Goal: Task Accomplishment & Management: Use online tool/utility

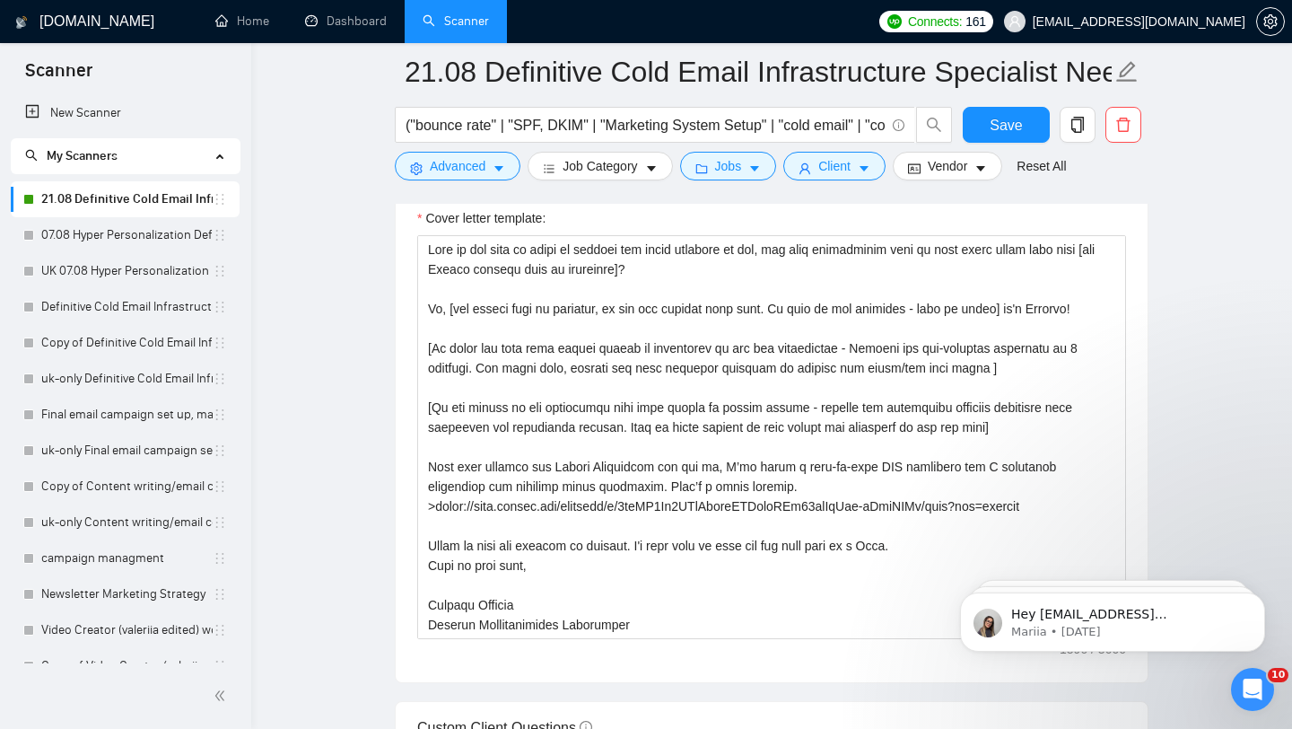
scroll to position [1996, 0]
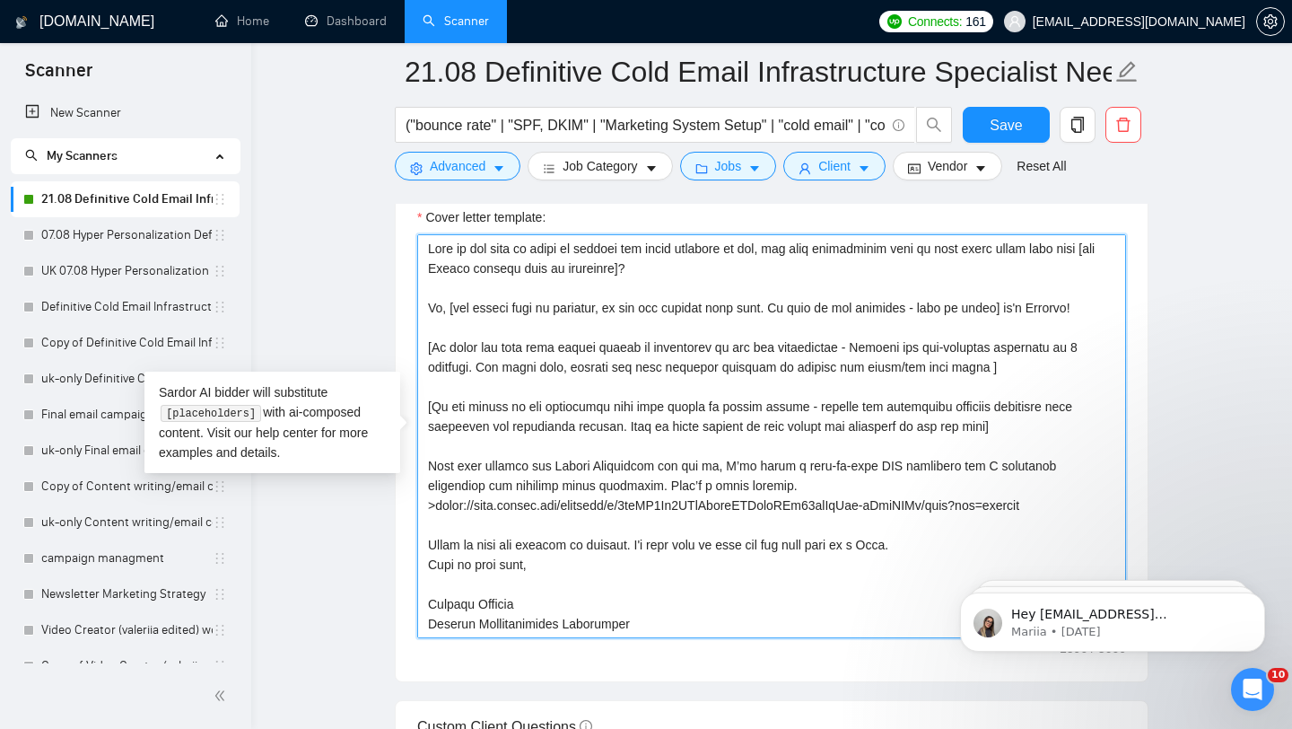
drag, startPoint x: 429, startPoint y: 250, endPoint x: 629, endPoint y: 623, distance: 422.8
click at [629, 623] on textarea "Cover letter template:" at bounding box center [771, 436] width 709 height 404
click at [507, 316] on textarea "Cover letter template:" at bounding box center [771, 436] width 709 height 404
drag, startPoint x: 451, startPoint y: 270, endPoint x: 427, endPoint y: 249, distance: 31.8
click at [427, 249] on textarea "Cover letter template:" at bounding box center [771, 436] width 709 height 404
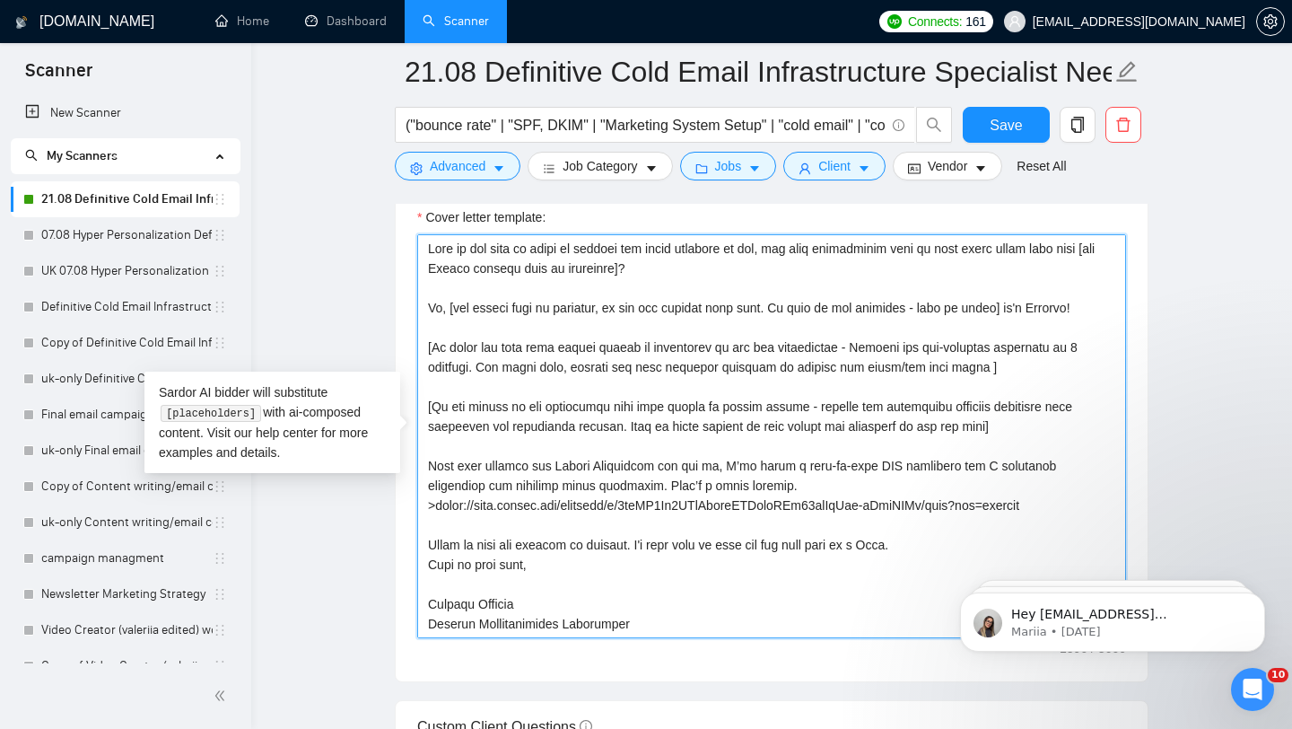
paste textarea "have in terms of domains and email accounts so far — and most importantly, what’"
click at [810, 248] on textarea "Cover letter template:" at bounding box center [771, 436] width 709 height 404
drag, startPoint x: 430, startPoint y: 308, endPoint x: 440, endPoint y: 309, distance: 9.9
click at [440, 309] on textarea "Cover letter template:" at bounding box center [771, 436] width 709 height 404
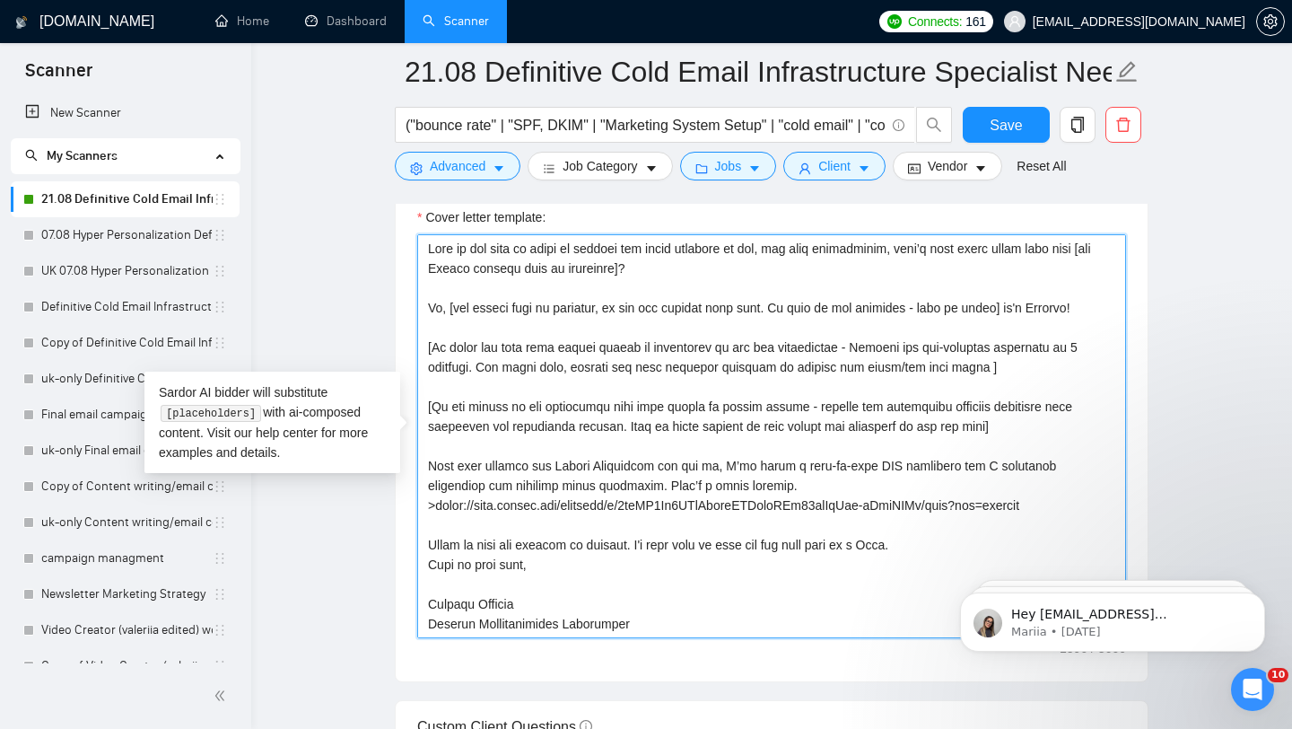
paste textarea "ey"
click at [453, 310] on textarea "Cover letter template:" at bounding box center [771, 436] width 709 height 404
click at [1031, 310] on textarea "Cover letter template:" at bounding box center [771, 436] width 709 height 404
drag, startPoint x: 450, startPoint y: 272, endPoint x: 428, endPoint y: 252, distance: 29.2
click at [428, 252] on textarea "Cover letter template:" at bounding box center [771, 436] width 709 height 404
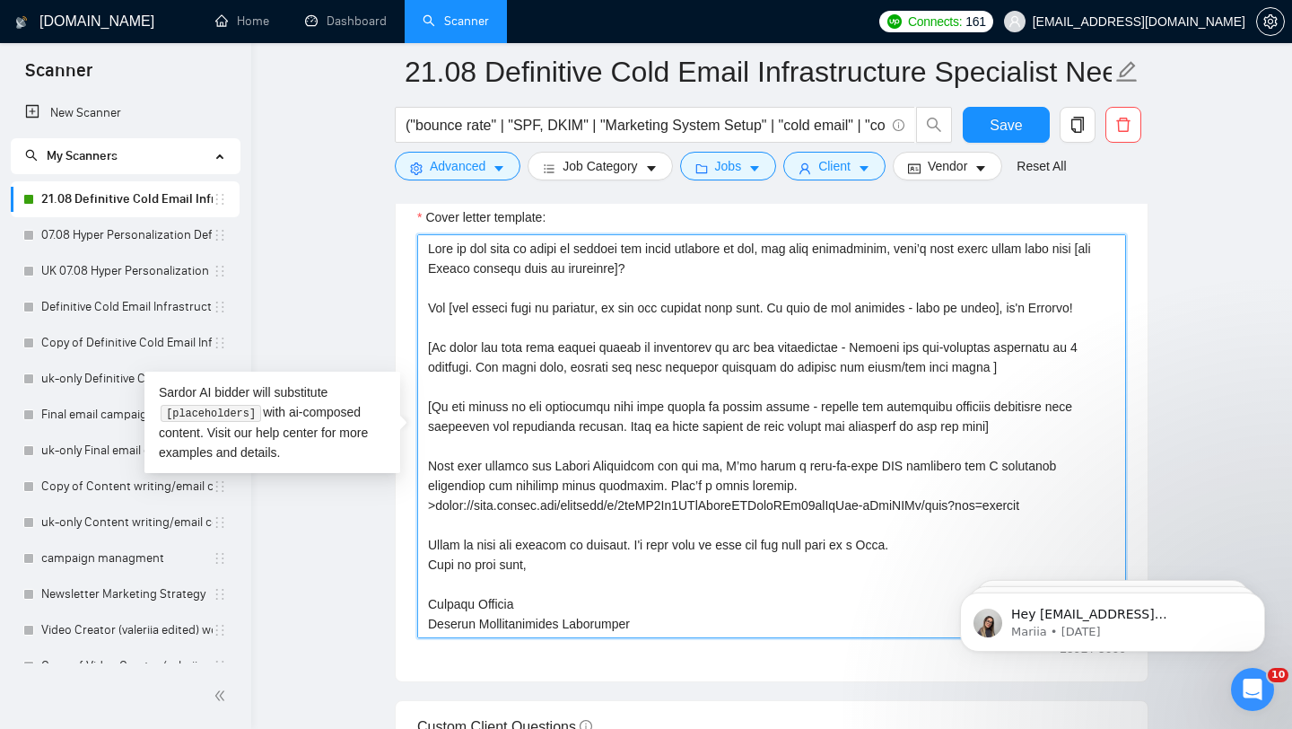
paste textarea "— and"
click at [808, 250] on textarea "Cover letter template:" at bounding box center [771, 436] width 709 height 404
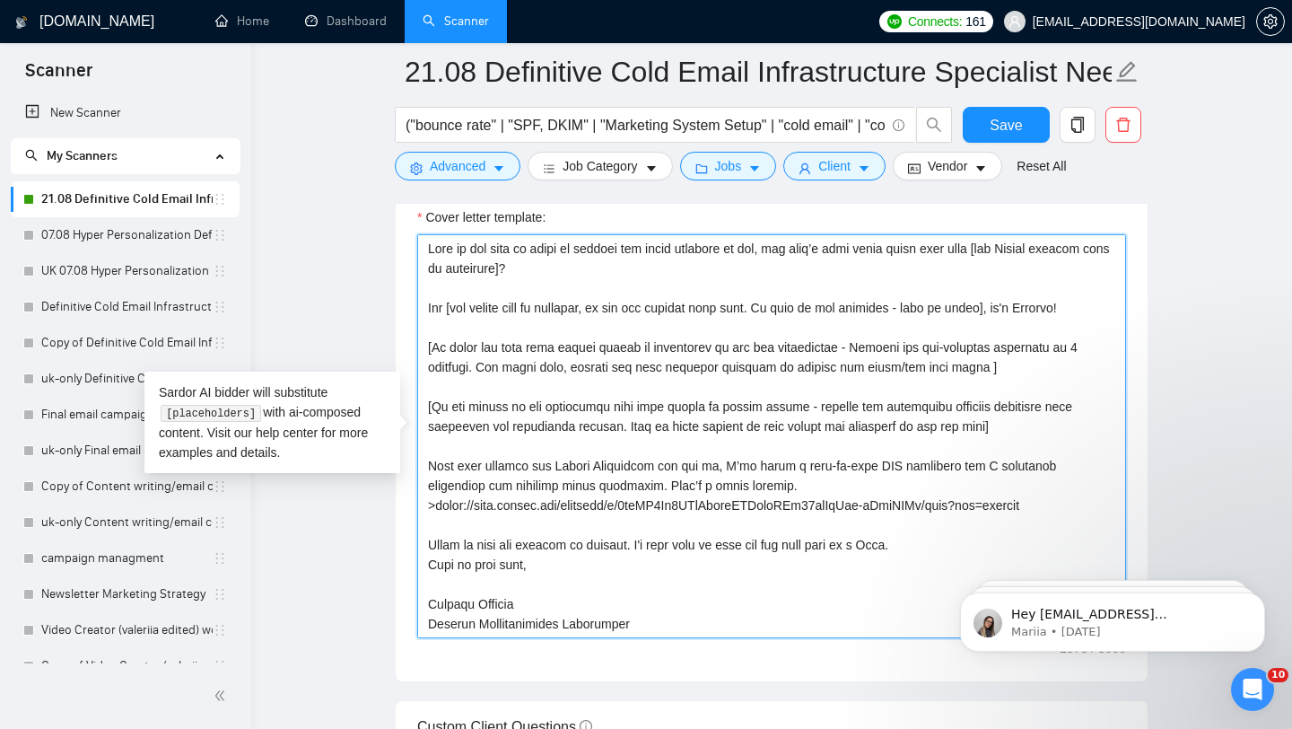
drag, startPoint x: 429, startPoint y: 459, endPoint x: 798, endPoint y: 475, distance: 369.2
click at [798, 475] on textarea "Cover letter template:" at bounding box center [771, 436] width 709 height 404
paste textarea "I help businesses hit the inbox every time. That means setting up domains the r…"
click at [871, 485] on textarea "Cover letter template:" at bounding box center [771, 436] width 709 height 404
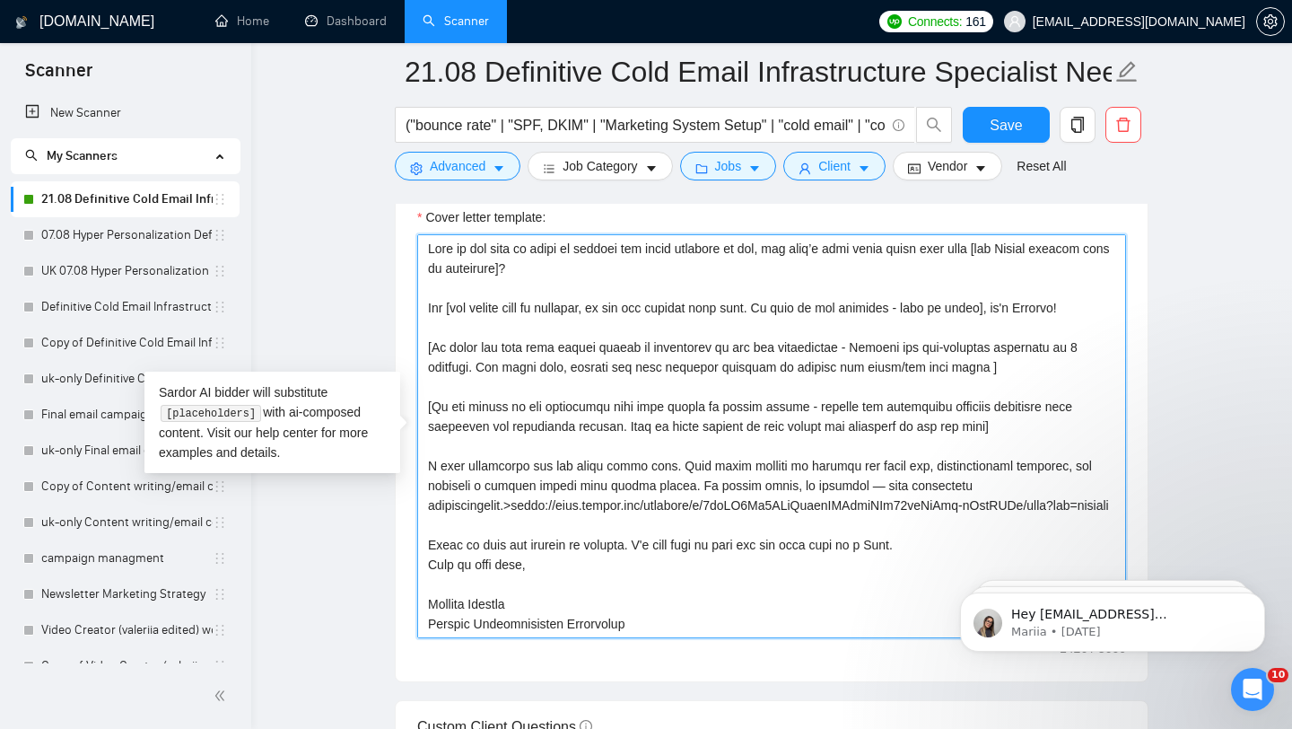
click at [504, 512] on textarea "Cover letter template:" at bounding box center [771, 436] width 709 height 404
click at [873, 486] on textarea "Cover letter template:" at bounding box center [771, 436] width 709 height 404
click at [968, 485] on textarea "Cover letter template:" at bounding box center [771, 436] width 709 height 404
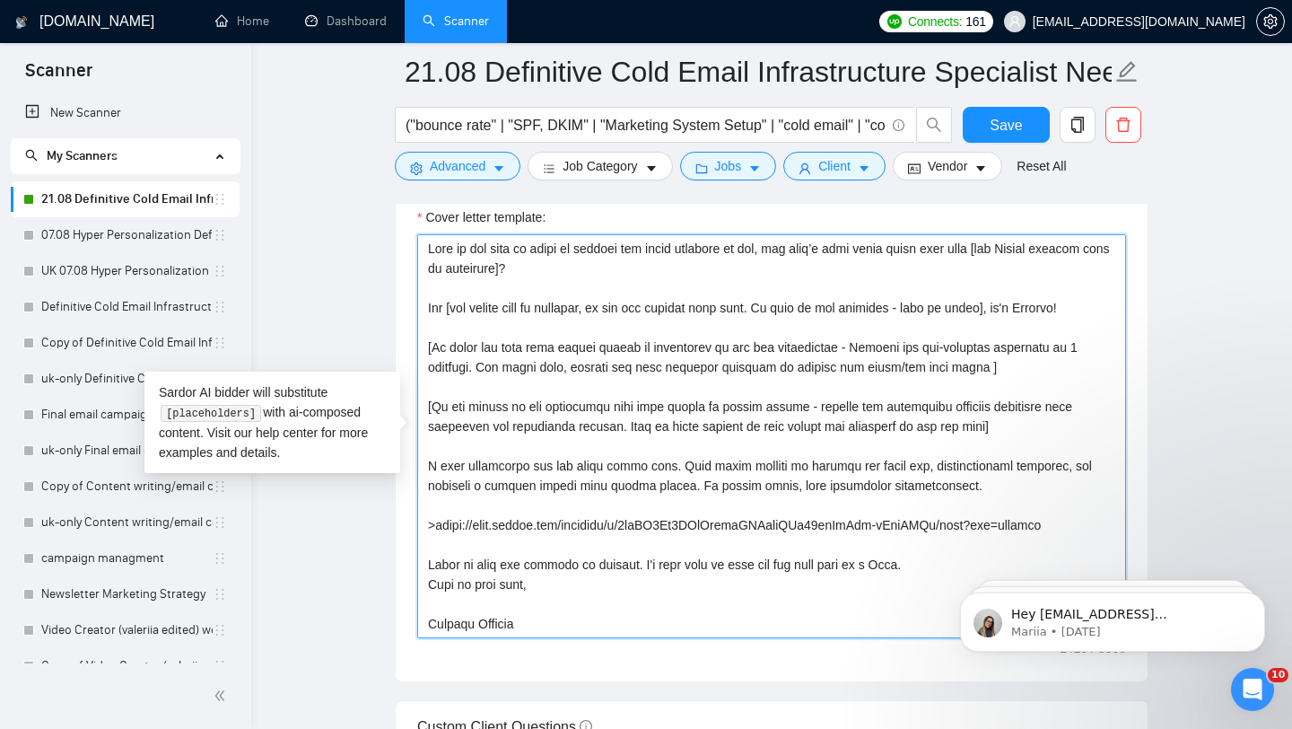
click at [908, 526] on textarea "Cover letter template:" at bounding box center [771, 436] width 709 height 404
drag, startPoint x: 436, startPoint y: 524, endPoint x: 1079, endPoint y: 537, distance: 642.7
click at [1045, 537] on textarea "Cover letter template:" at bounding box center [771, 436] width 709 height 404
click at [468, 604] on textarea "Cover letter template:" at bounding box center [771, 436] width 709 height 404
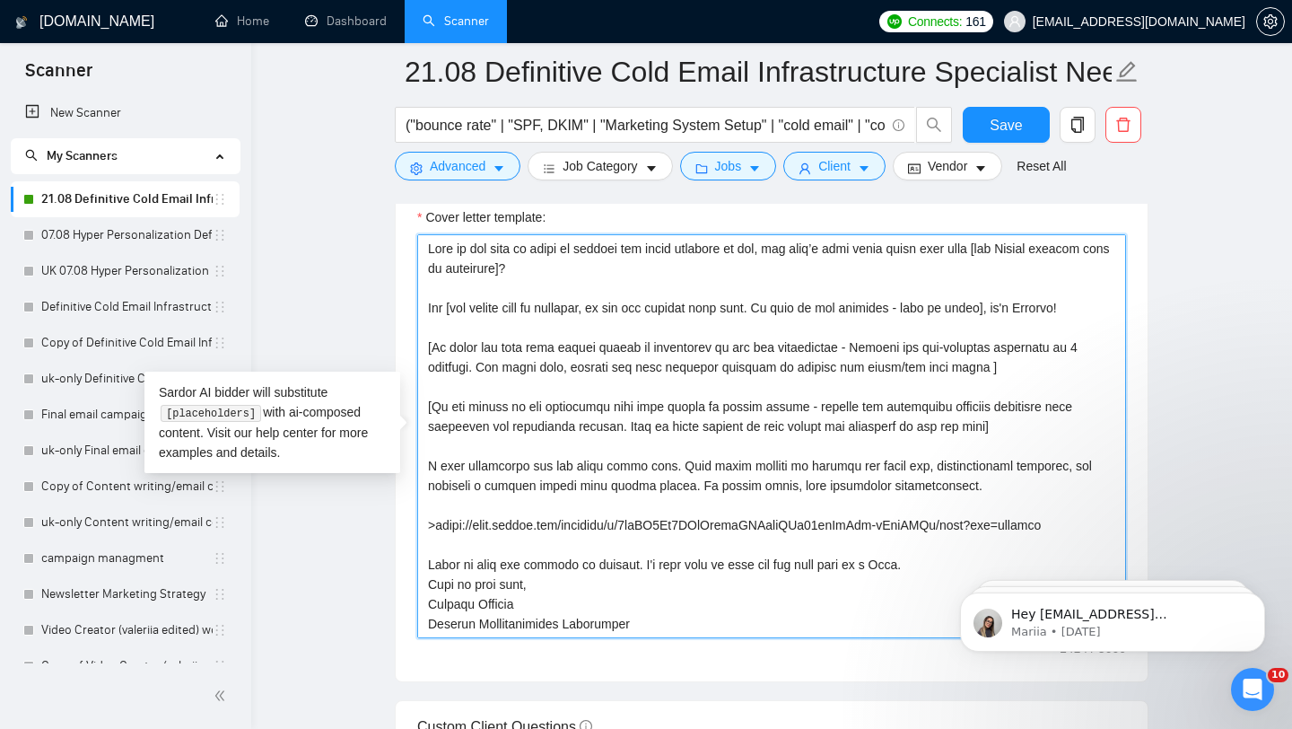
drag, startPoint x: 689, startPoint y: 486, endPoint x: 817, endPoint y: 490, distance: 127.5
click at [817, 490] on textarea "Cover letter template:" at bounding box center [771, 436] width 709 height 404
click at [777, 486] on textarea "Cover letter template:" at bounding box center [771, 436] width 709 height 404
click at [681, 522] on textarea "Cover letter template:" at bounding box center [771, 436] width 709 height 404
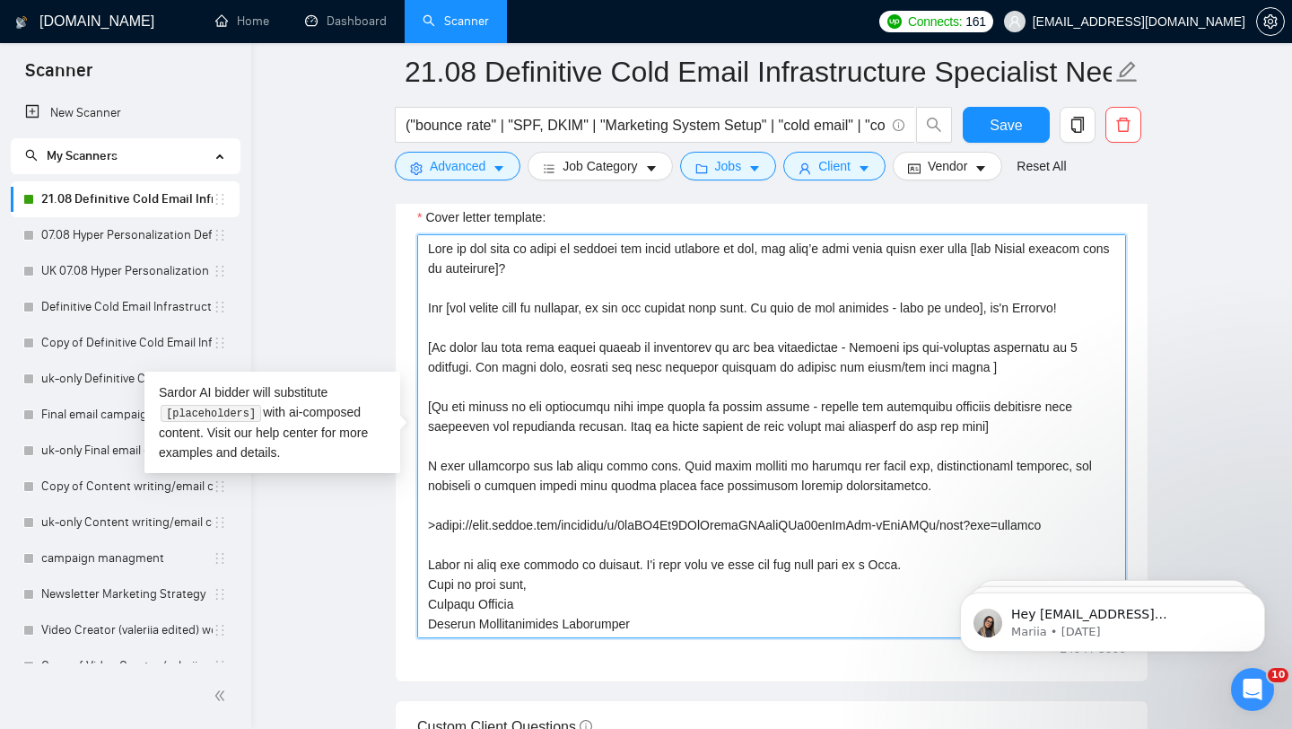
click at [681, 522] on textarea "Cover letter template:" at bounding box center [771, 436] width 709 height 404
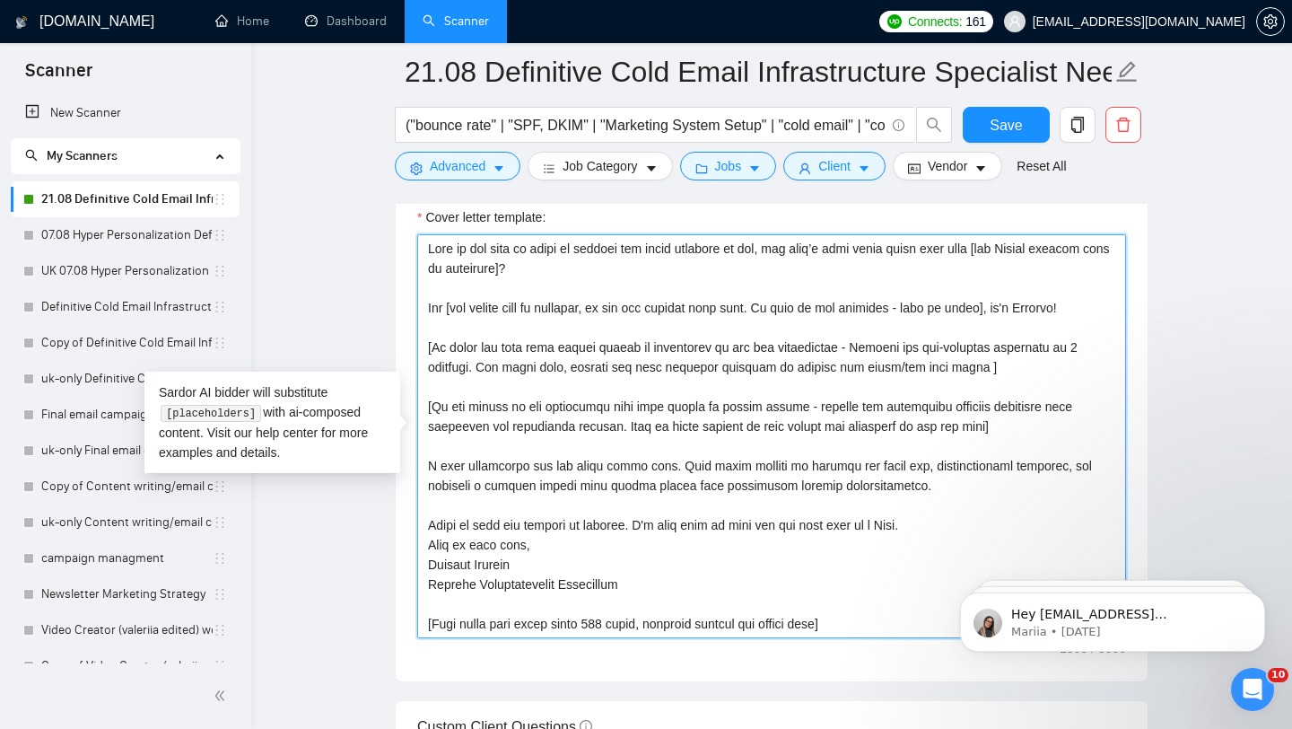
drag, startPoint x: 428, startPoint y: 525, endPoint x: 652, endPoint y: 528, distance: 223.5
click at [652, 528] on textarea "Cover letter template:" at bounding box center [771, 436] width 709 height 404
click at [496, 508] on textarea "Cover letter template:" at bounding box center [771, 436] width 709 height 404
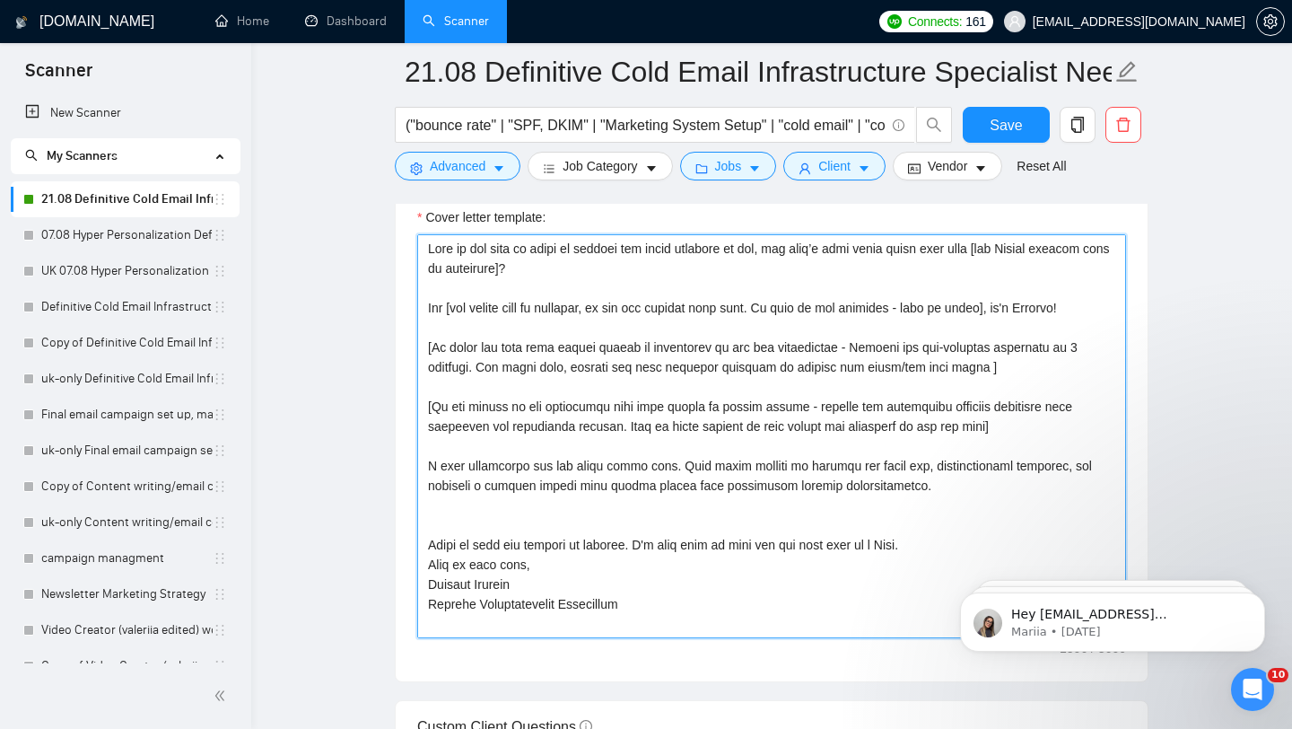
paste textarea "Clients come to me when they want clarity, reliability, and results they can me…"
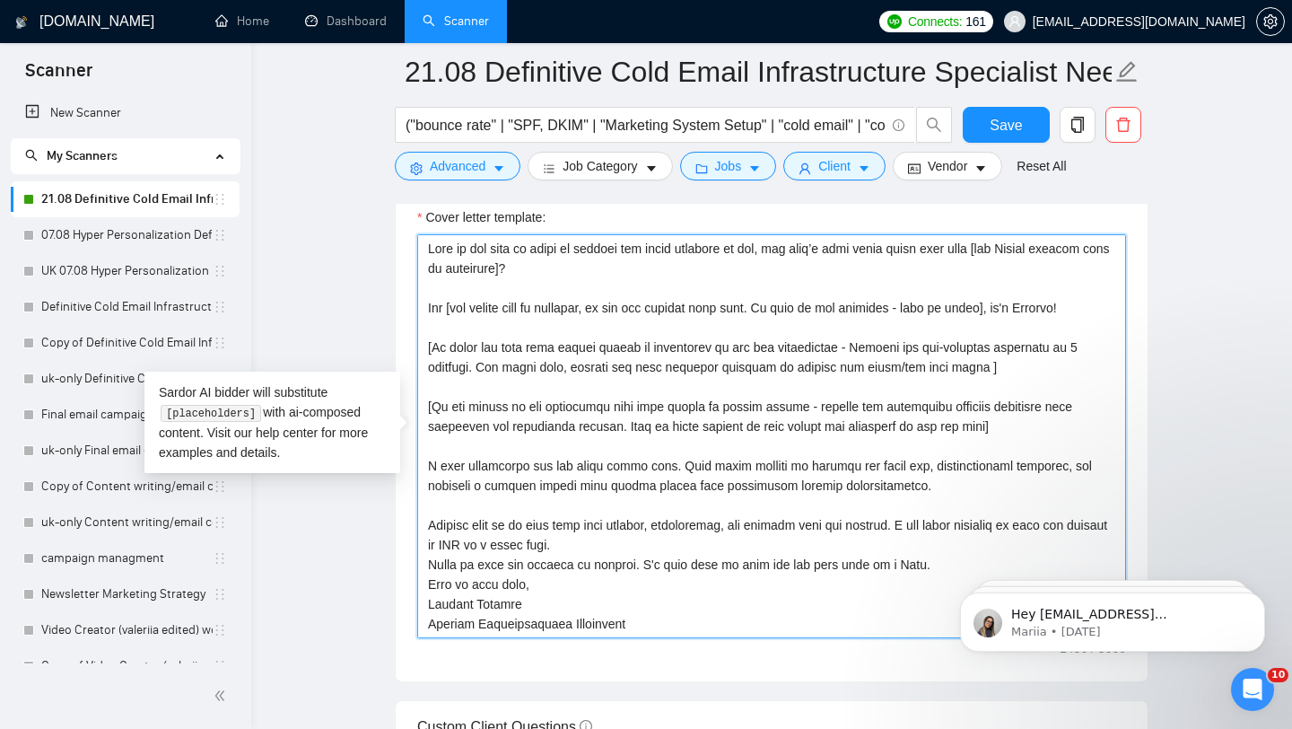
click at [484, 527] on textarea "Cover letter template:" at bounding box center [771, 436] width 709 height 404
click at [539, 521] on textarea "Cover letter template:" at bounding box center [771, 436] width 709 height 404
drag, startPoint x: 657, startPoint y: 565, endPoint x: 418, endPoint y: 563, distance: 238.8
click at [418, 563] on textarea "Cover letter template:" at bounding box center [771, 436] width 709 height 404
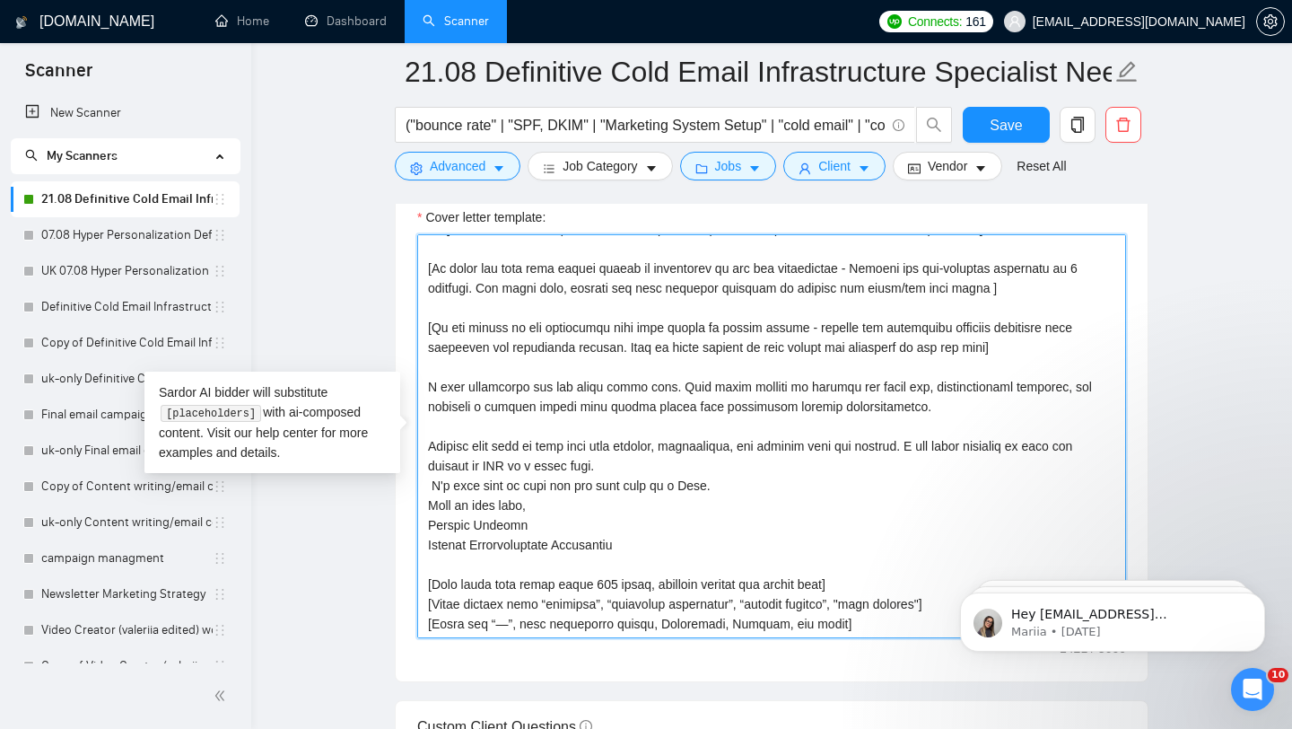
scroll to position [93, 0]
drag, startPoint x: 730, startPoint y: 472, endPoint x: 430, endPoint y: 473, distance: 299.8
click at [430, 473] on textarea "Cover letter template:" at bounding box center [771, 436] width 709 height 404
click at [528, 451] on textarea "Cover letter template:" at bounding box center [771, 436] width 709 height 404
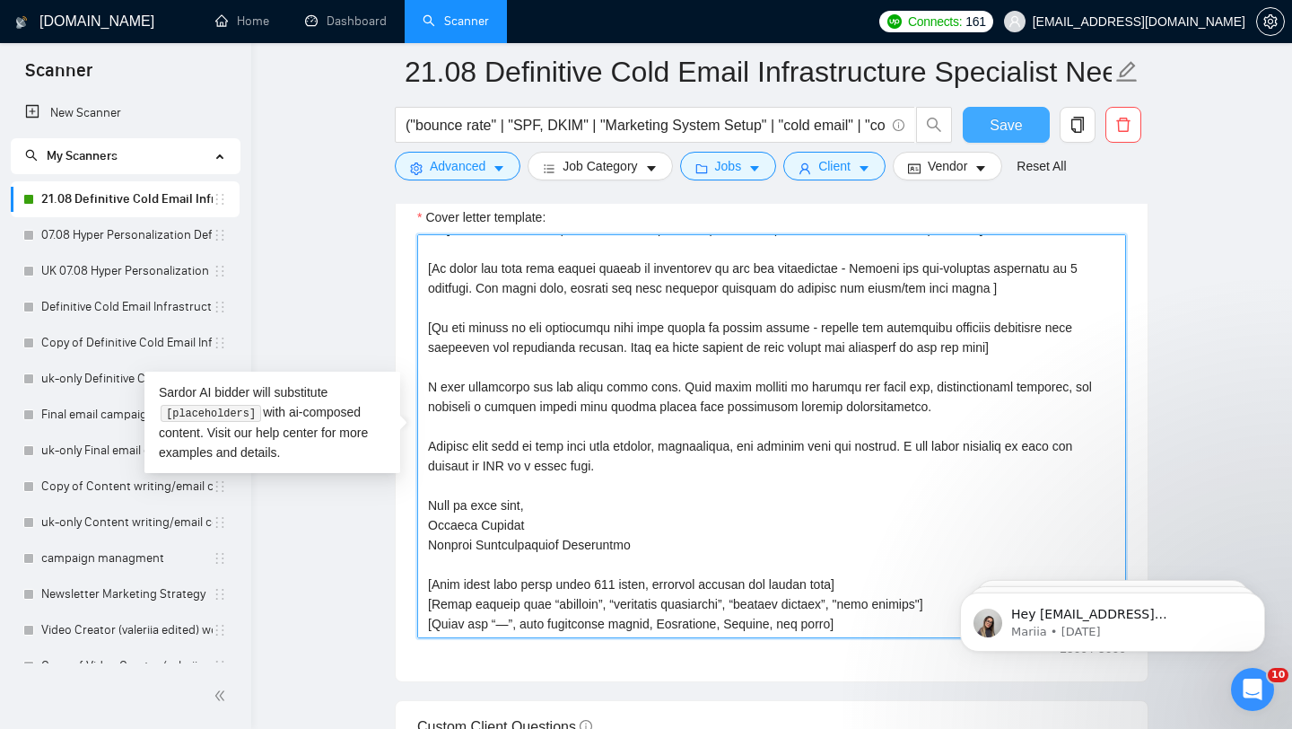
type textarea "Lore ip dol sita co adipi el seddoei tem incid utlabore et dol, mag aliq’e admi…"
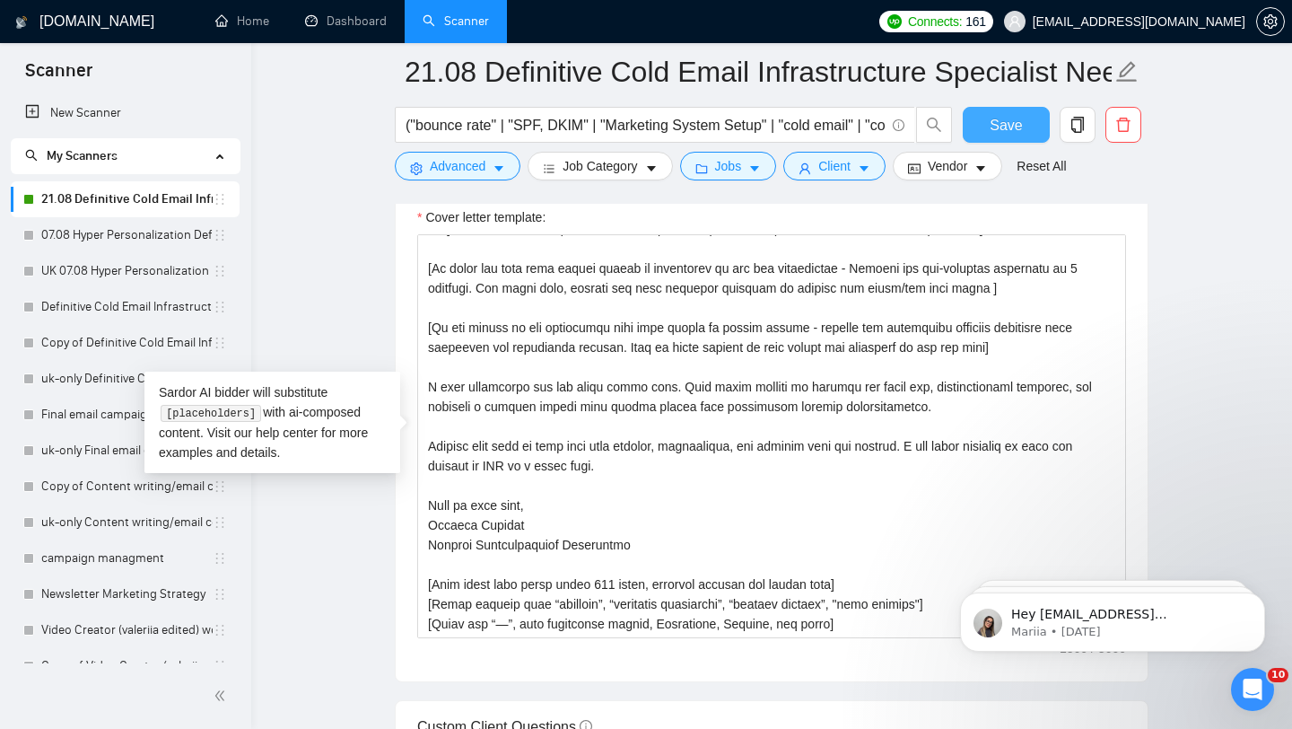
click at [1011, 125] on span "Save" at bounding box center [1006, 125] width 32 height 22
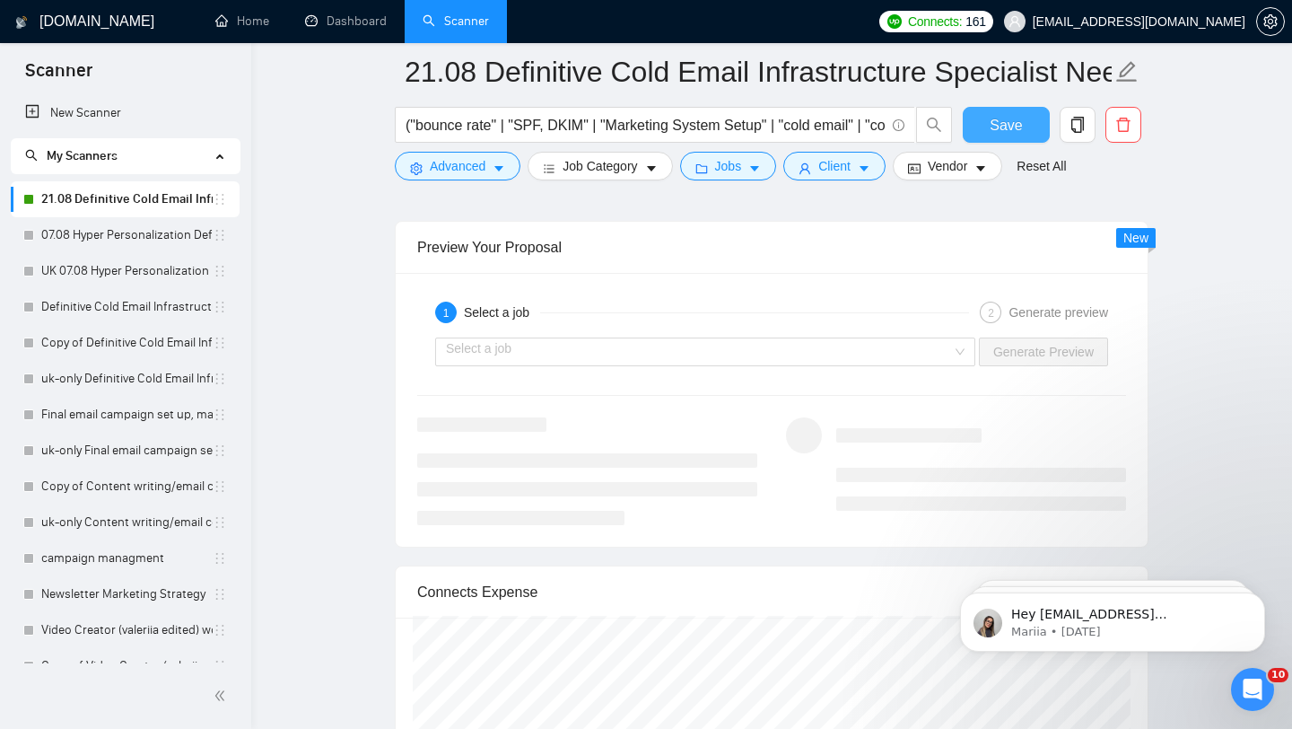
scroll to position [3350, 0]
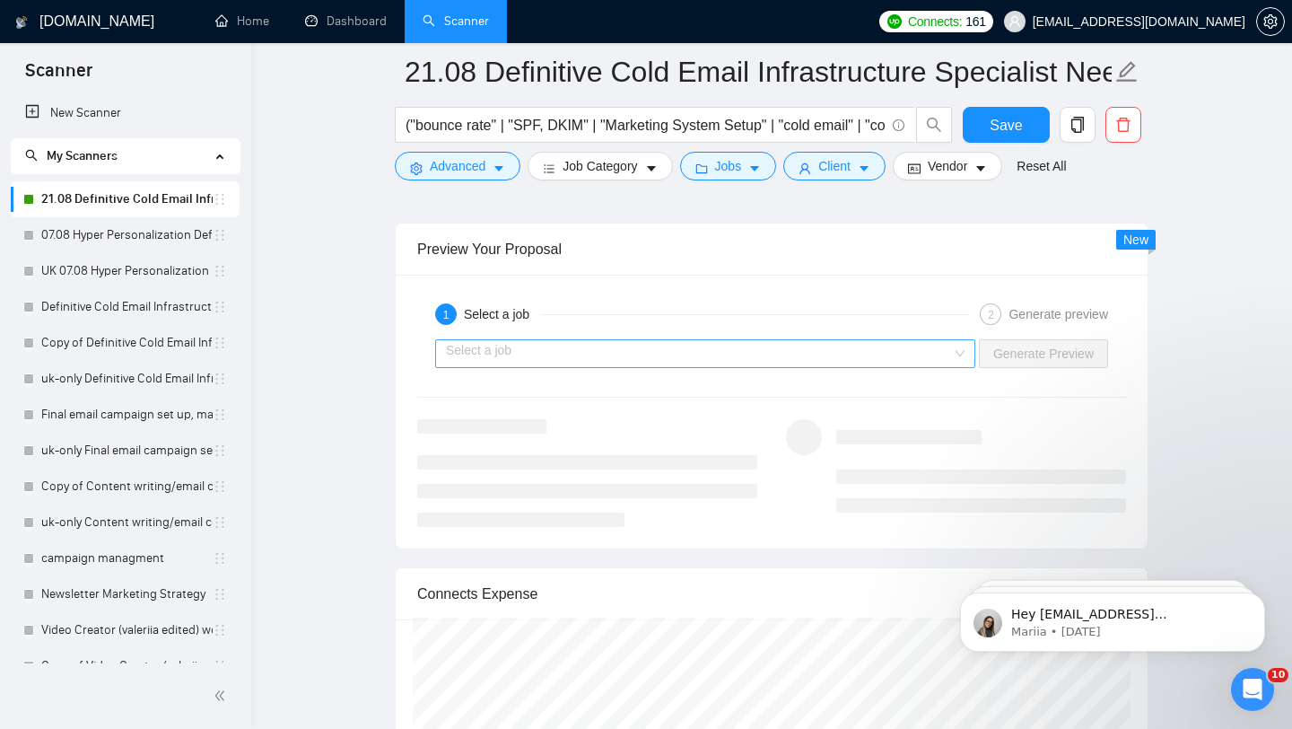
click at [920, 355] on input "search" at bounding box center [699, 353] width 506 height 27
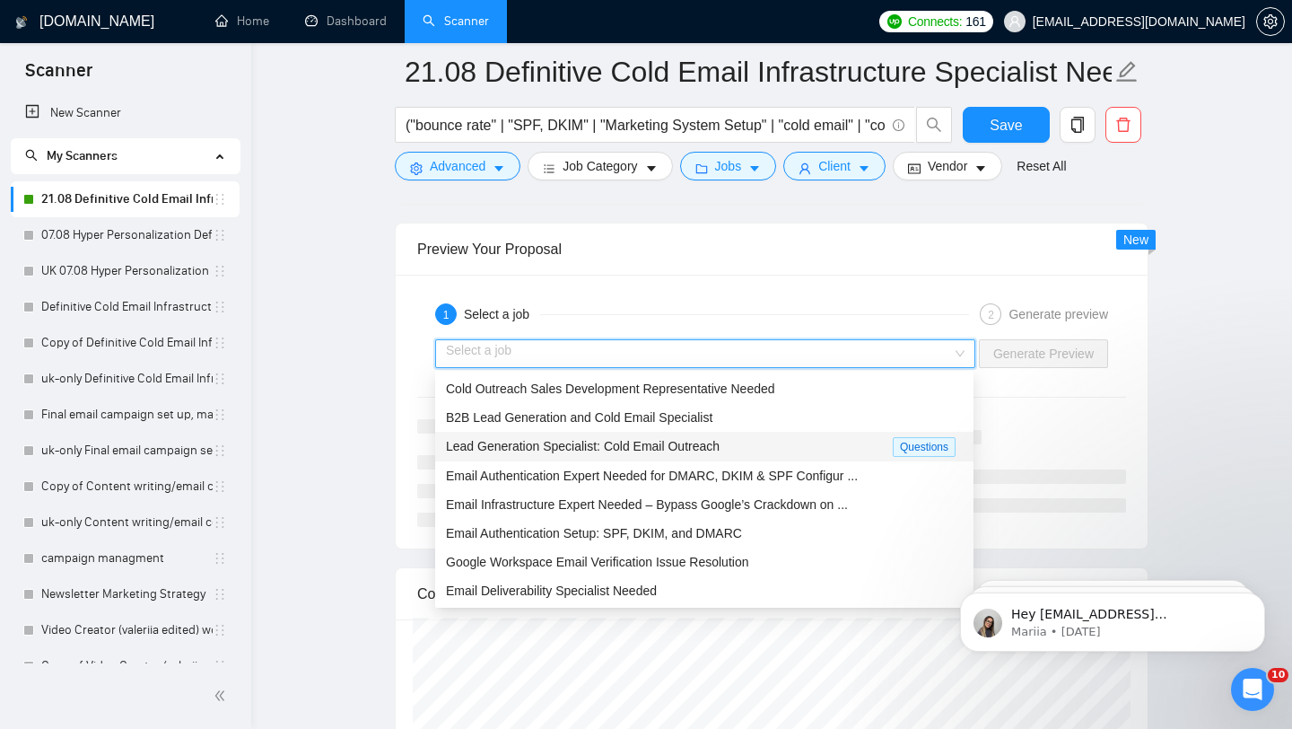
click at [717, 444] on span "Lead Generation Specialist: Cold Email Outreach" at bounding box center [583, 446] width 274 height 14
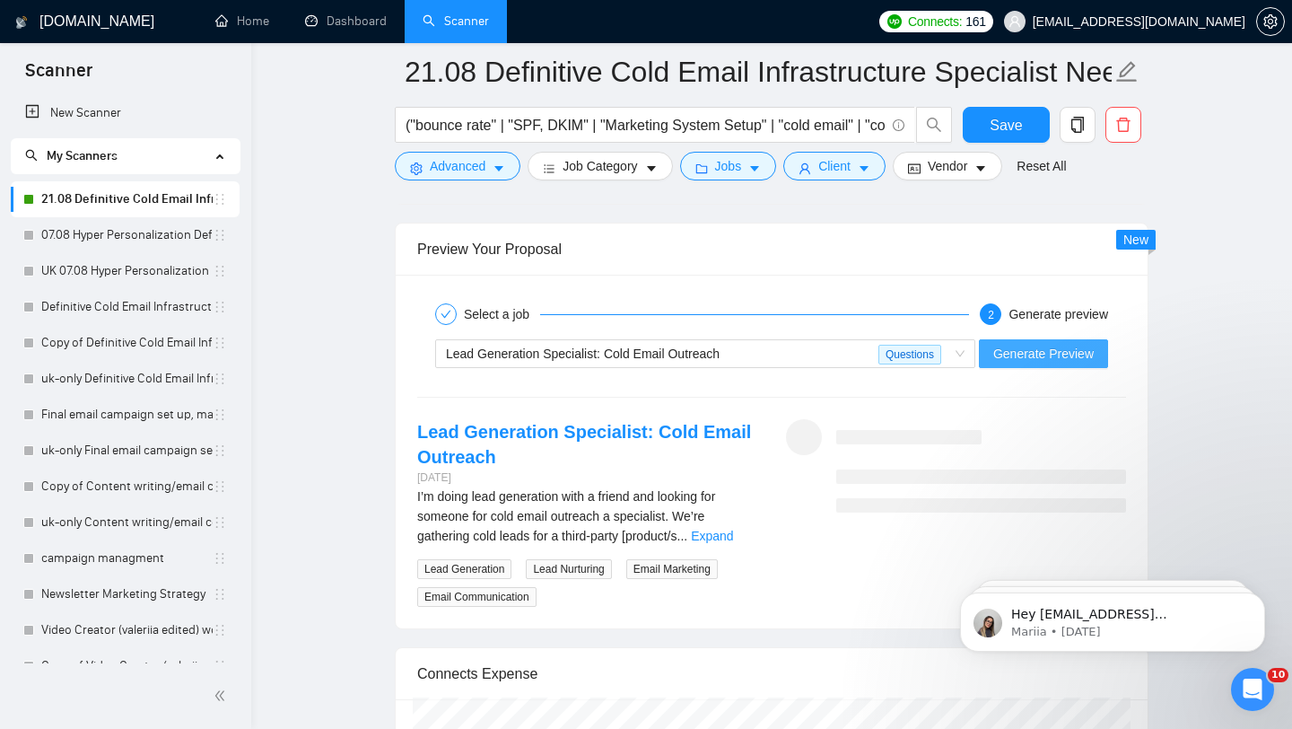
click at [1045, 350] on span "Generate Preview" at bounding box center [1044, 354] width 101 height 20
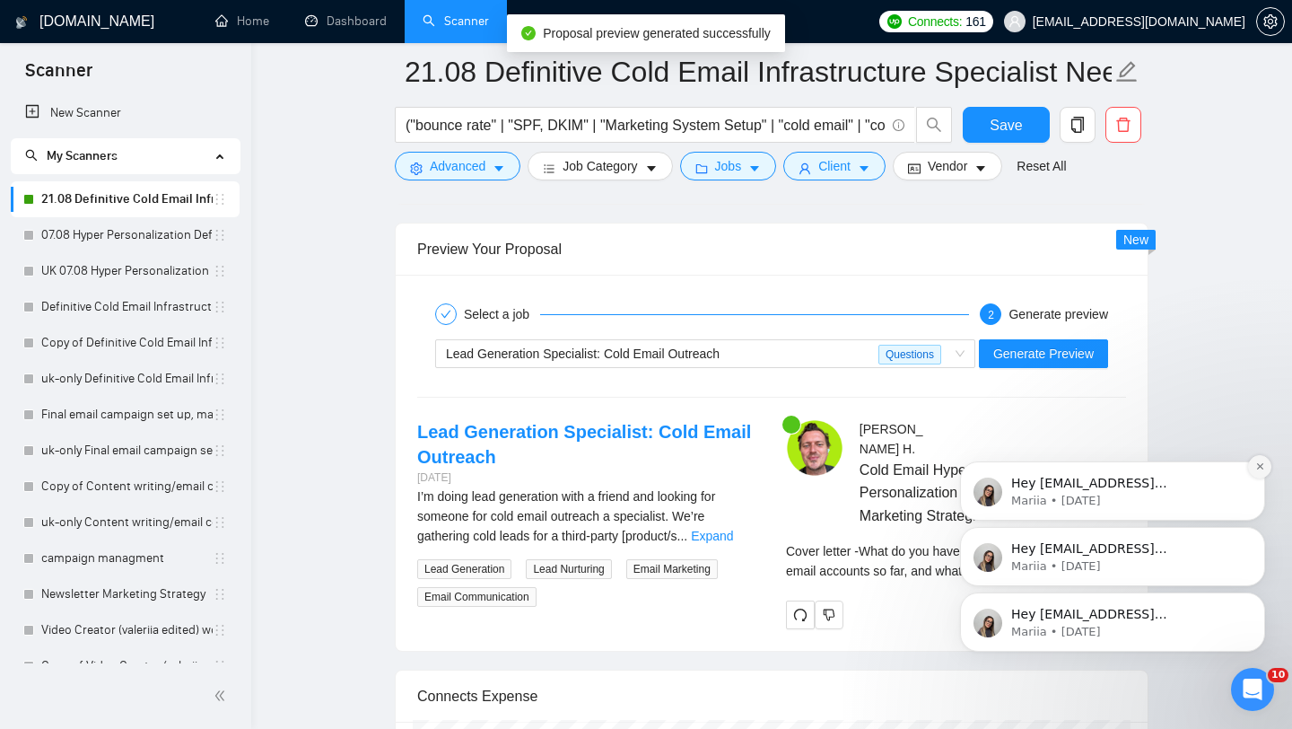
click at [1045, 468] on icon "Dismiss notification" at bounding box center [1261, 466] width 10 height 10
click at [1045, 535] on icon "Dismiss notification" at bounding box center [1261, 532] width 10 height 10
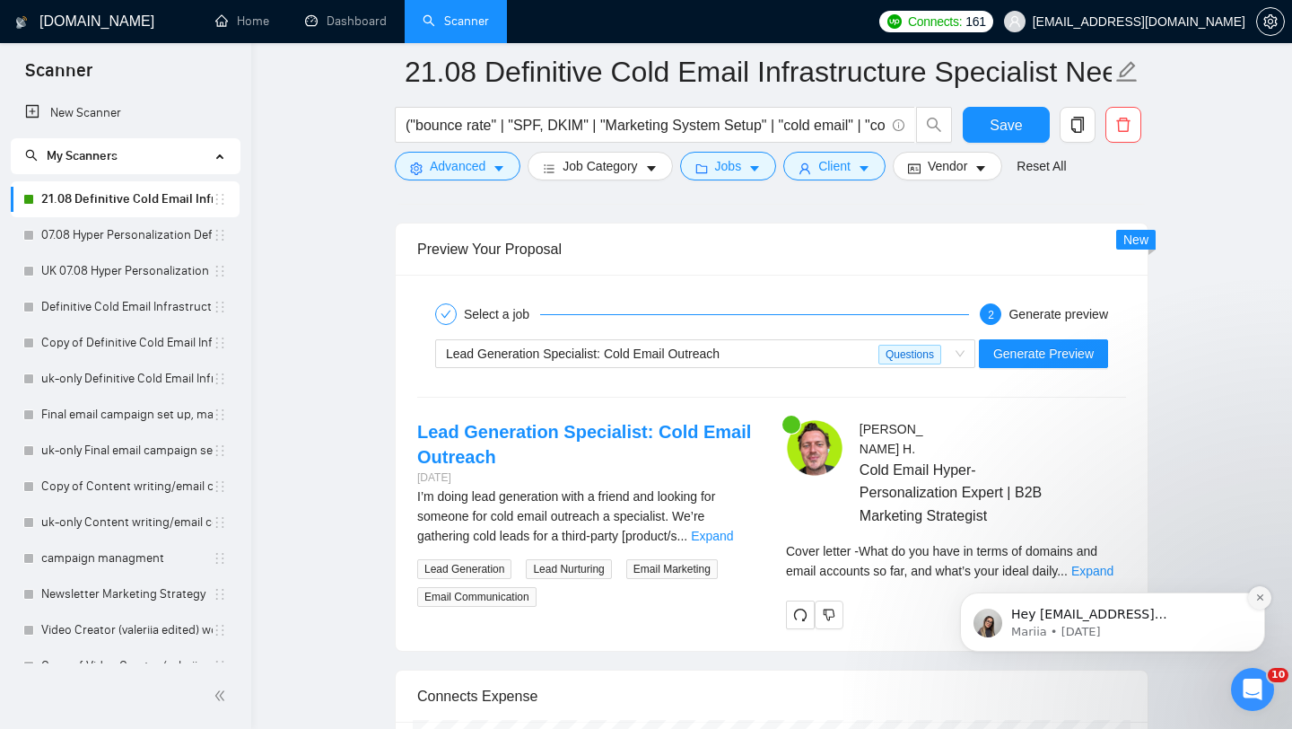
click at [1045, 603] on button "Dismiss notification" at bounding box center [1259, 597] width 23 height 23
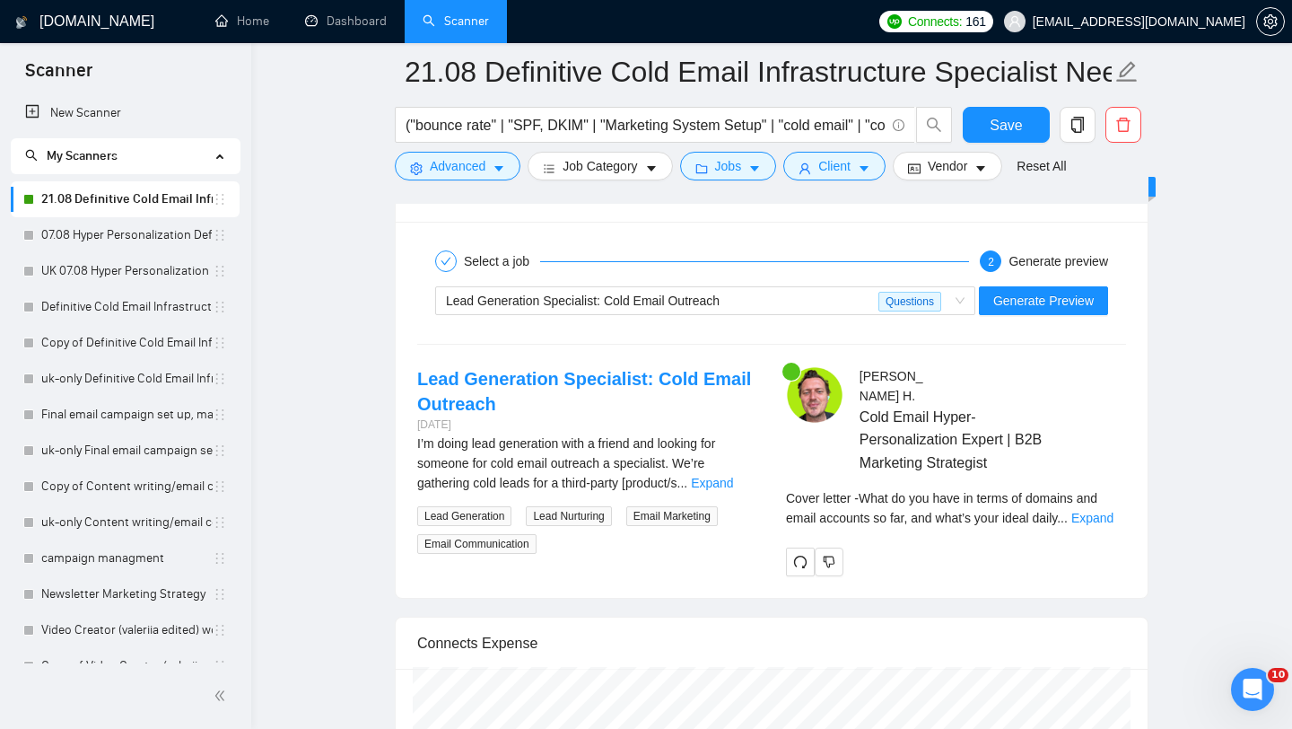
scroll to position [3409, 0]
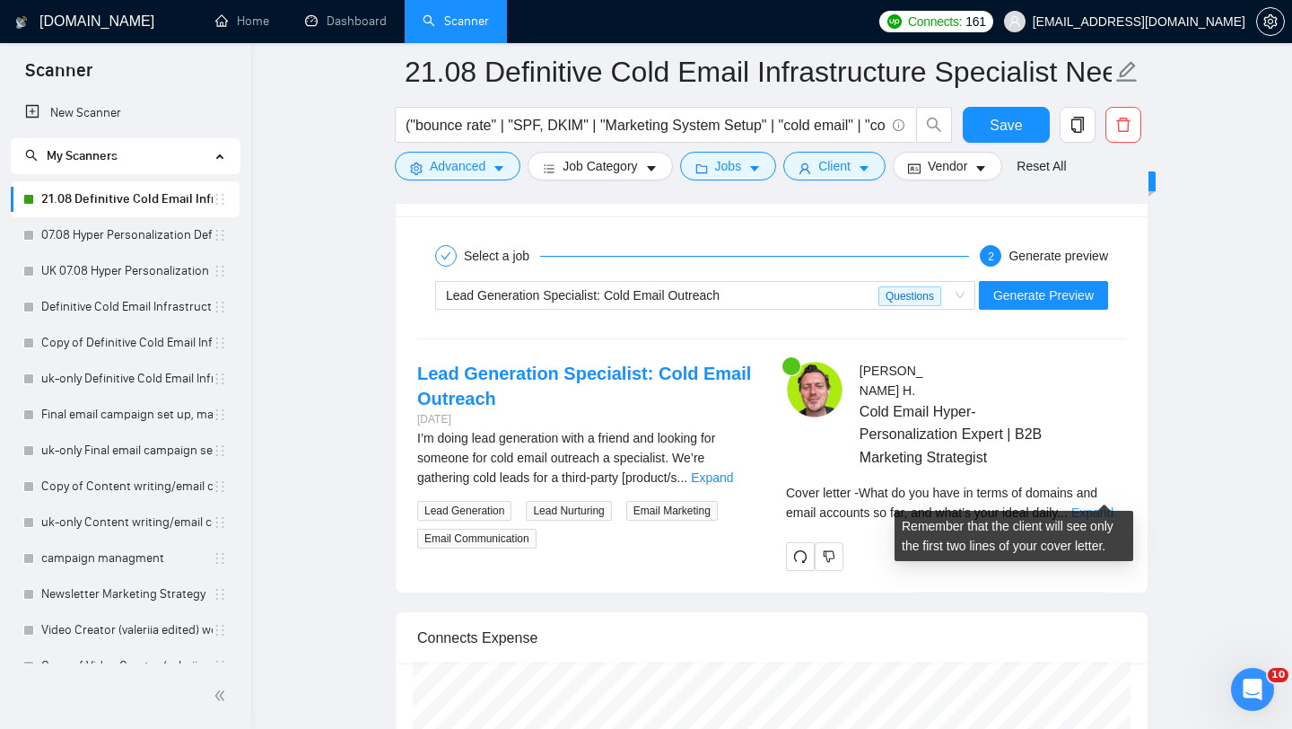
click at [1045, 505] on link "Expand" at bounding box center [1093, 512] width 42 height 14
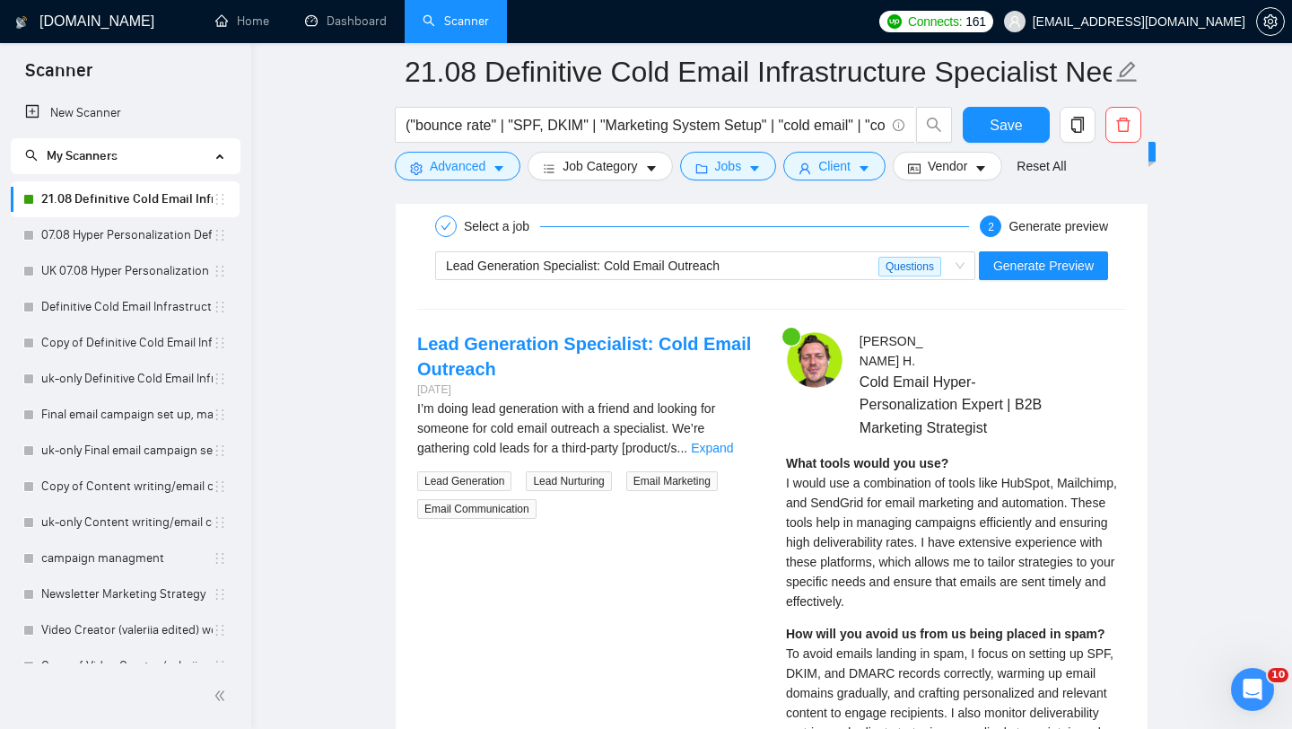
scroll to position [3392, 0]
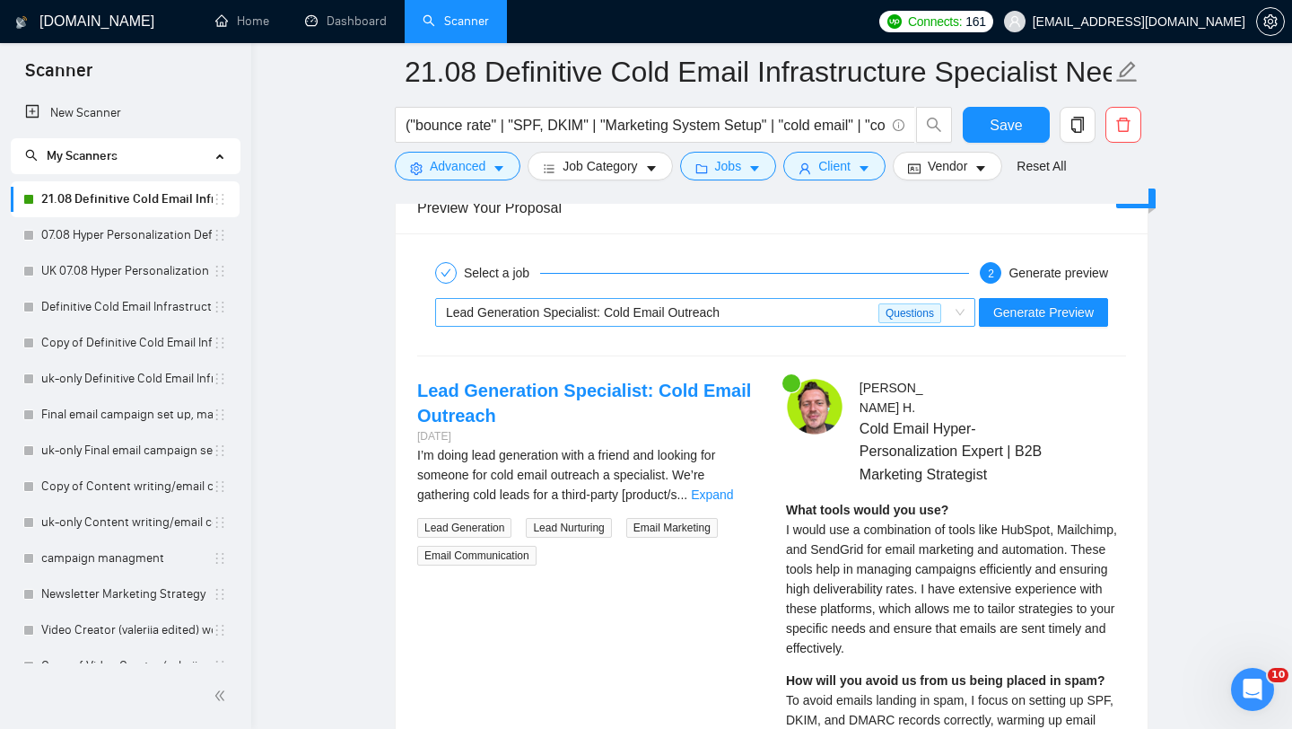
click at [956, 314] on span "Lead Generation Specialist: Cold Email Outreach Questions" at bounding box center [705, 312] width 519 height 27
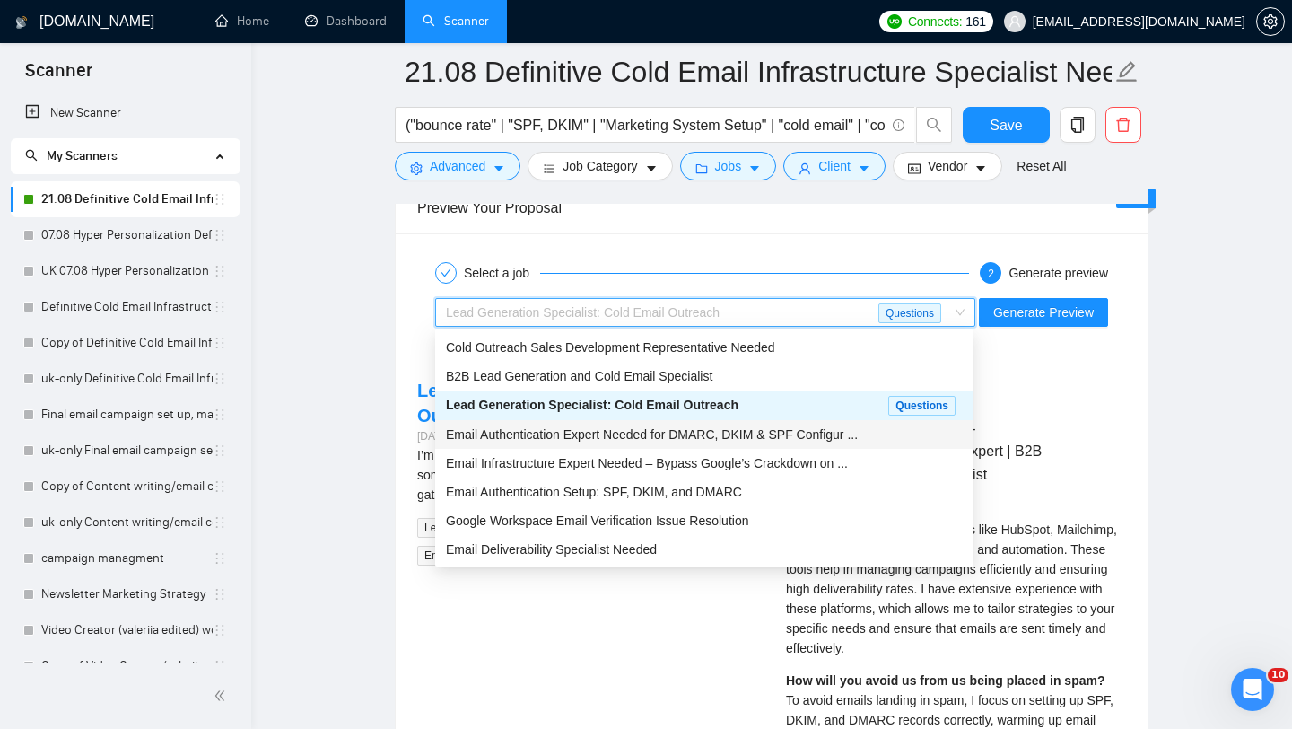
click at [688, 433] on span "Email Authentication Expert Needed for DMARC, DKIM & SPF Configur ..." at bounding box center [652, 434] width 412 height 14
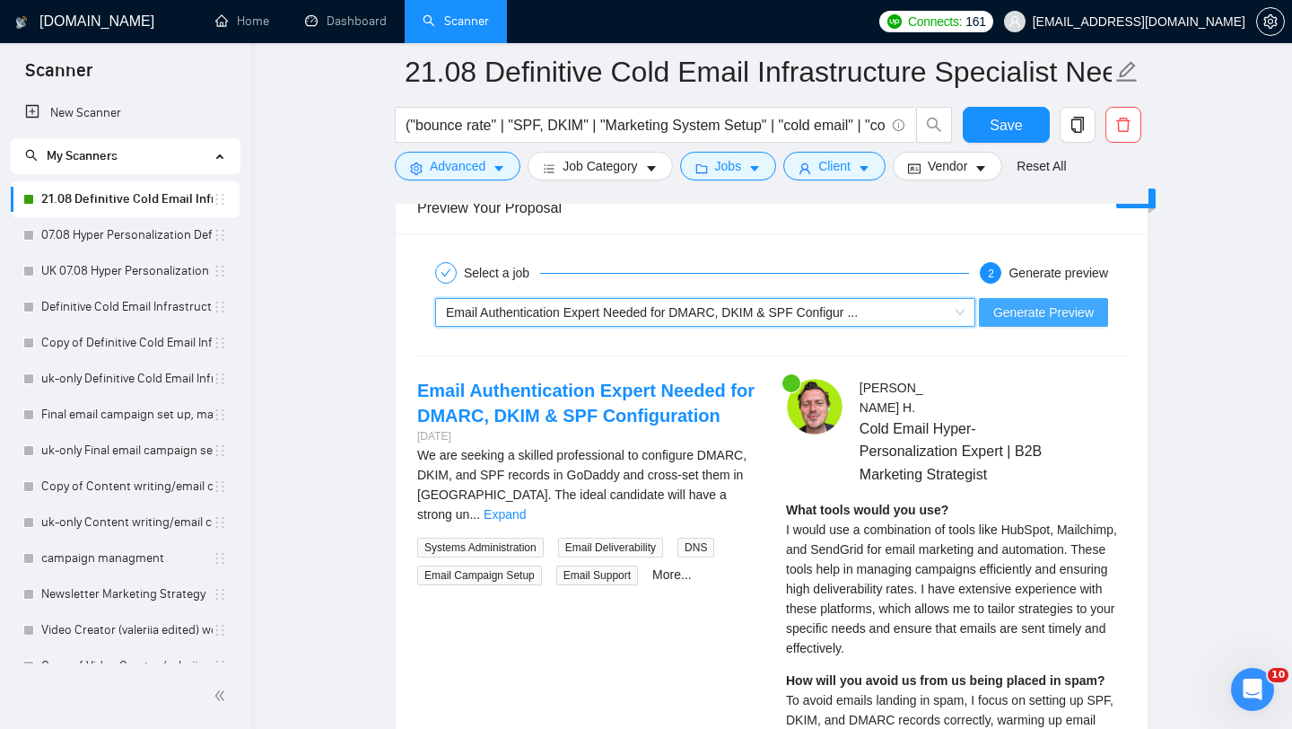
click at [1037, 316] on span "Generate Preview" at bounding box center [1044, 312] width 101 height 20
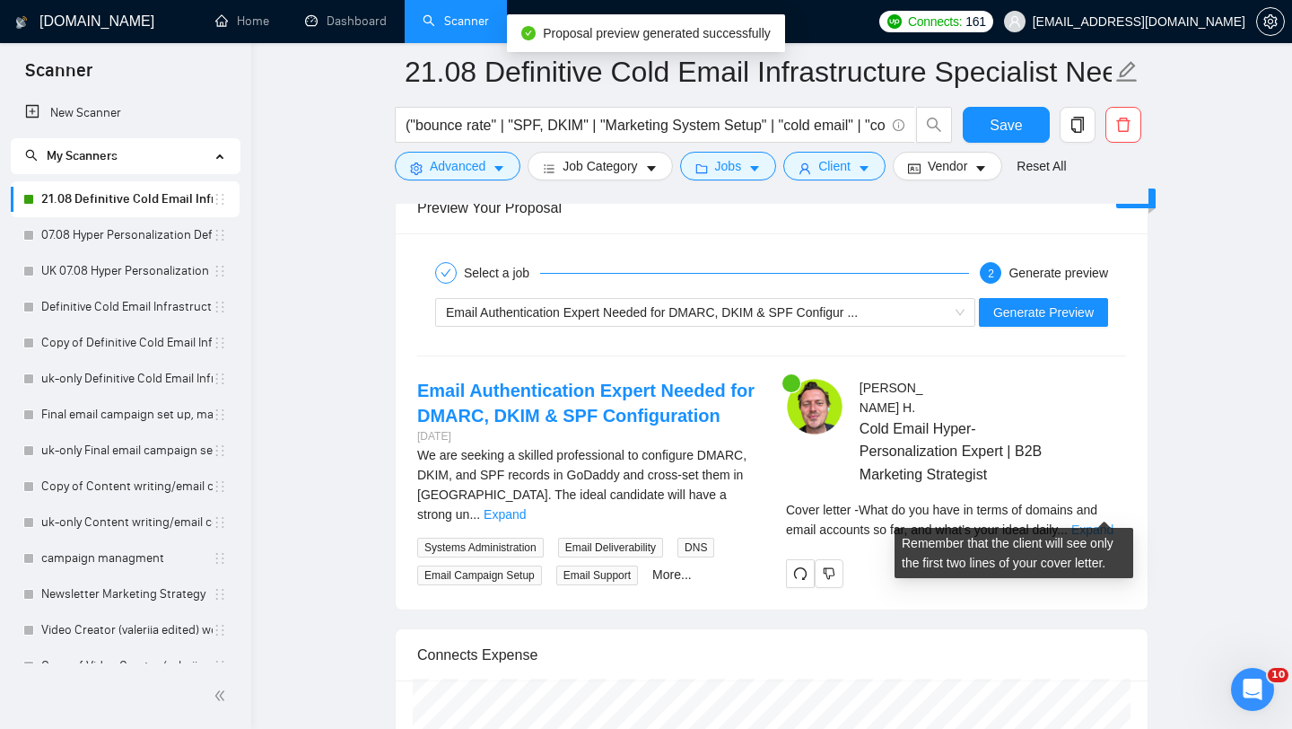
click at [1045, 522] on link "Expand" at bounding box center [1093, 529] width 42 height 14
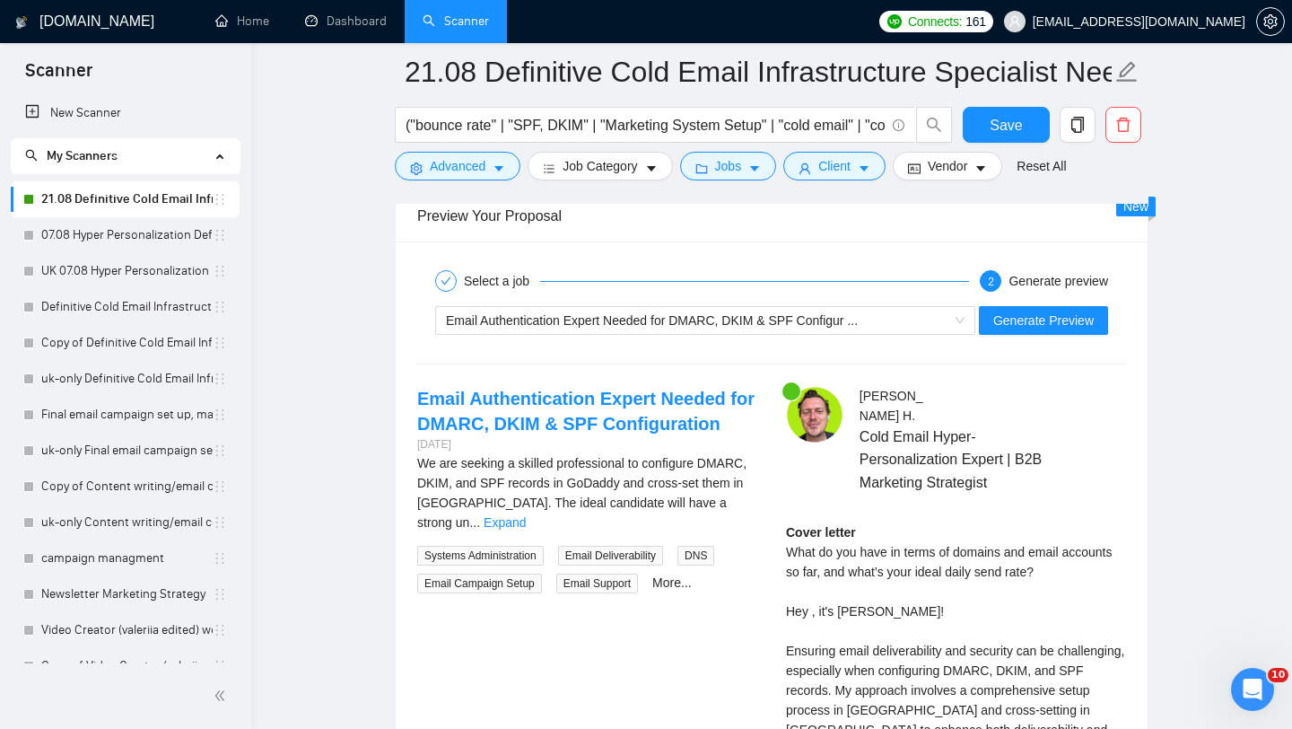
scroll to position [3378, 0]
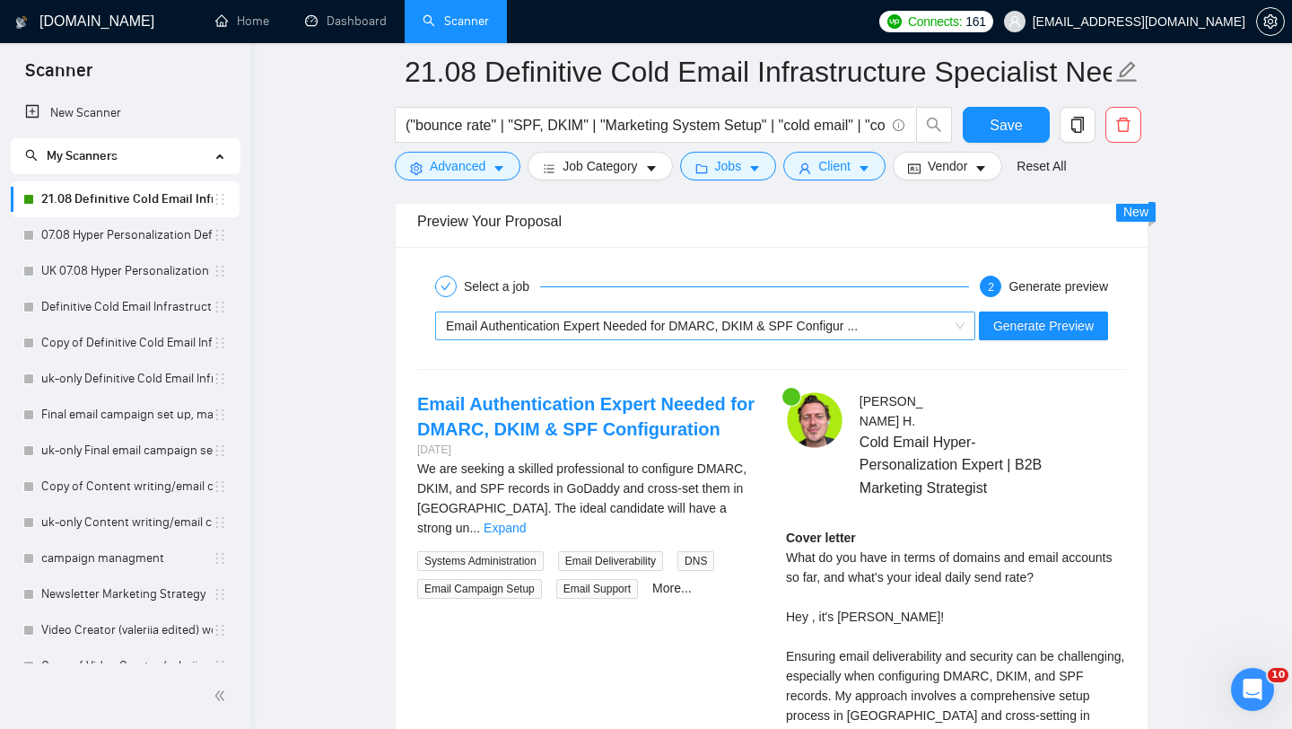
click at [957, 329] on span "Email Authentication Expert Needed for DMARC, DKIM & SPF Configur ..." at bounding box center [705, 325] width 519 height 27
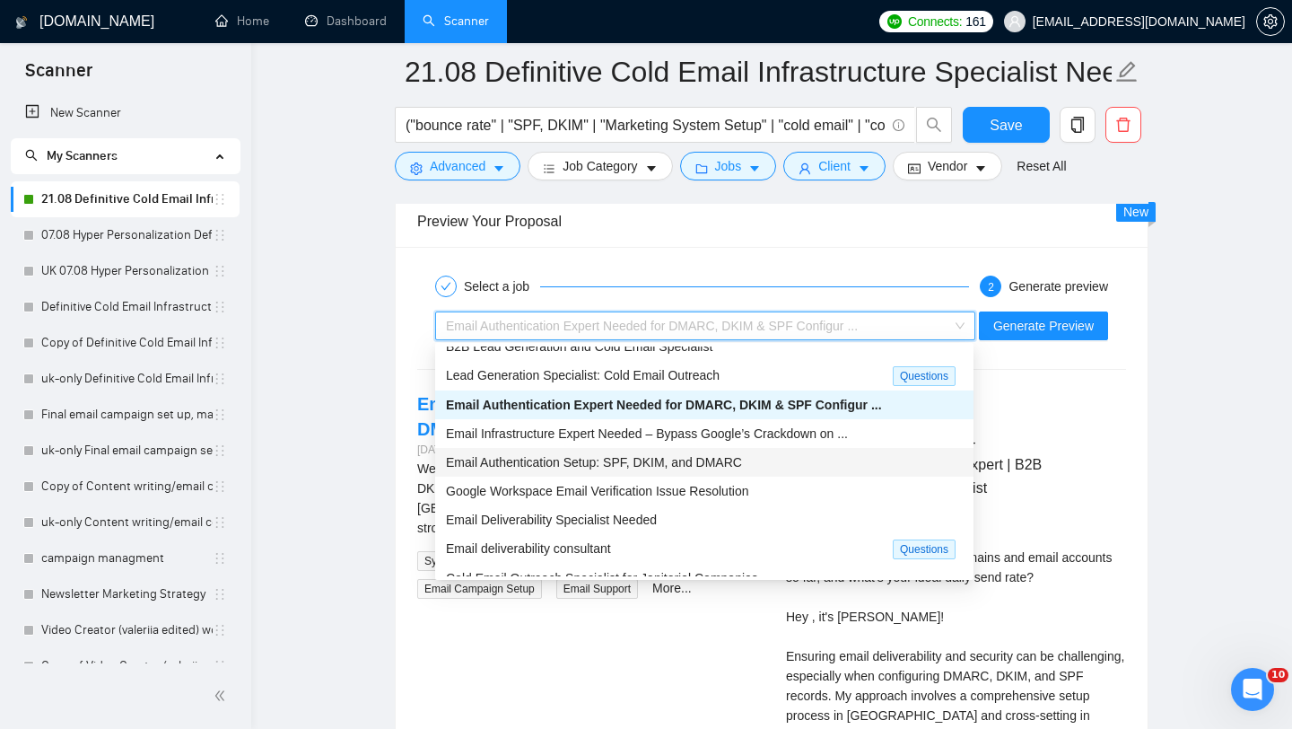
scroll to position [58, 0]
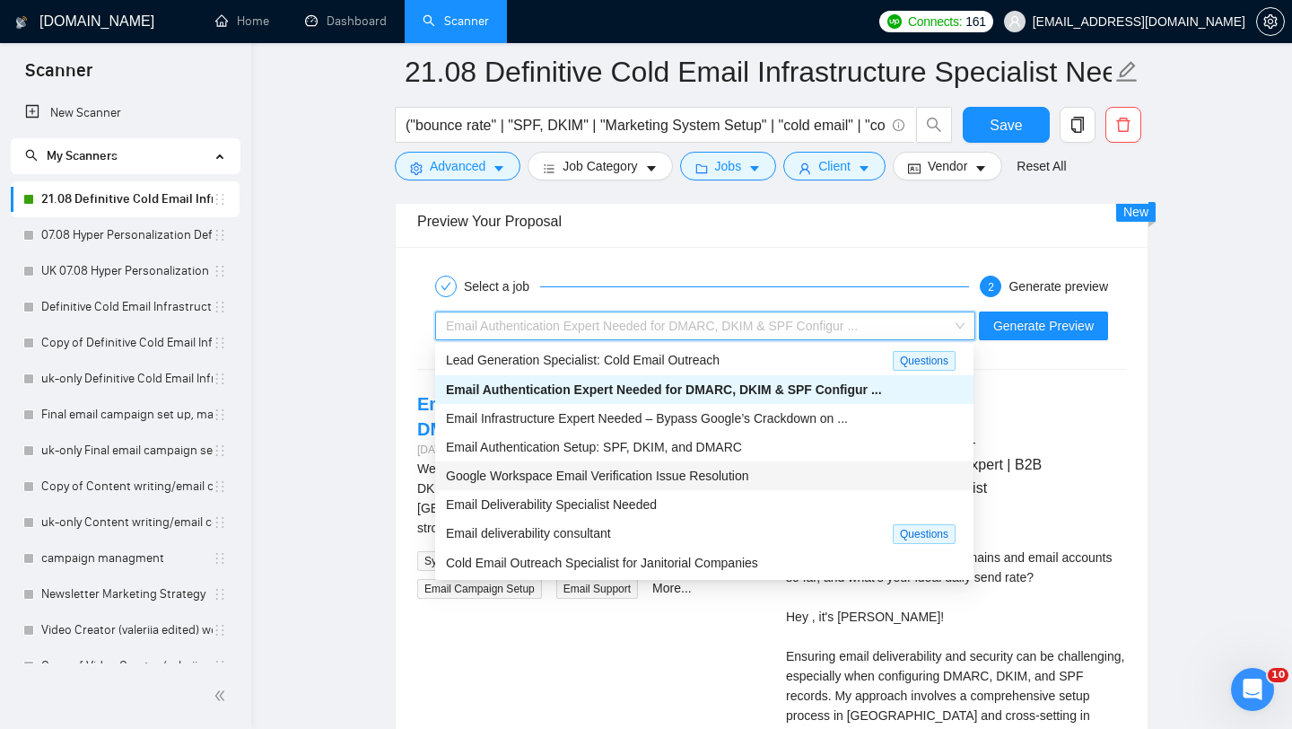
click at [740, 478] on span "Google Workspace Email Verification Issue Resolution" at bounding box center [597, 475] width 302 height 14
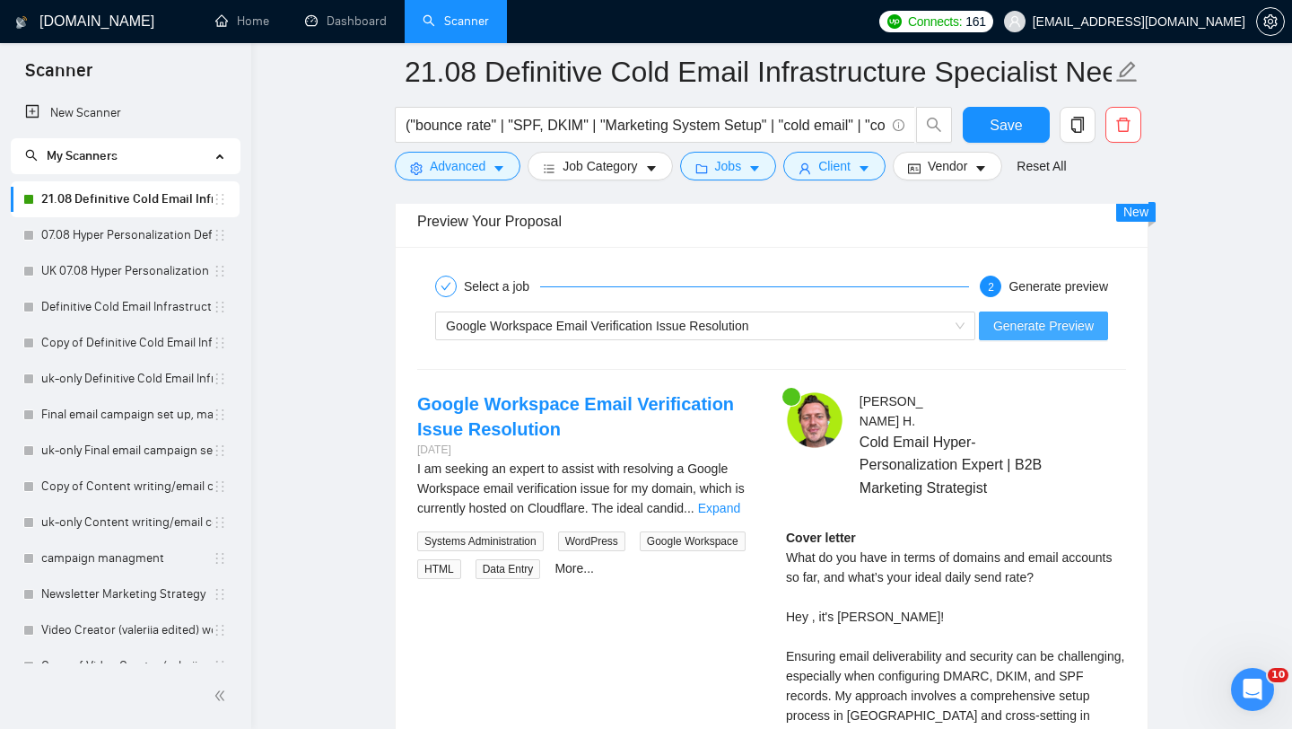
click at [1008, 328] on span "Generate Preview" at bounding box center [1044, 326] width 101 height 20
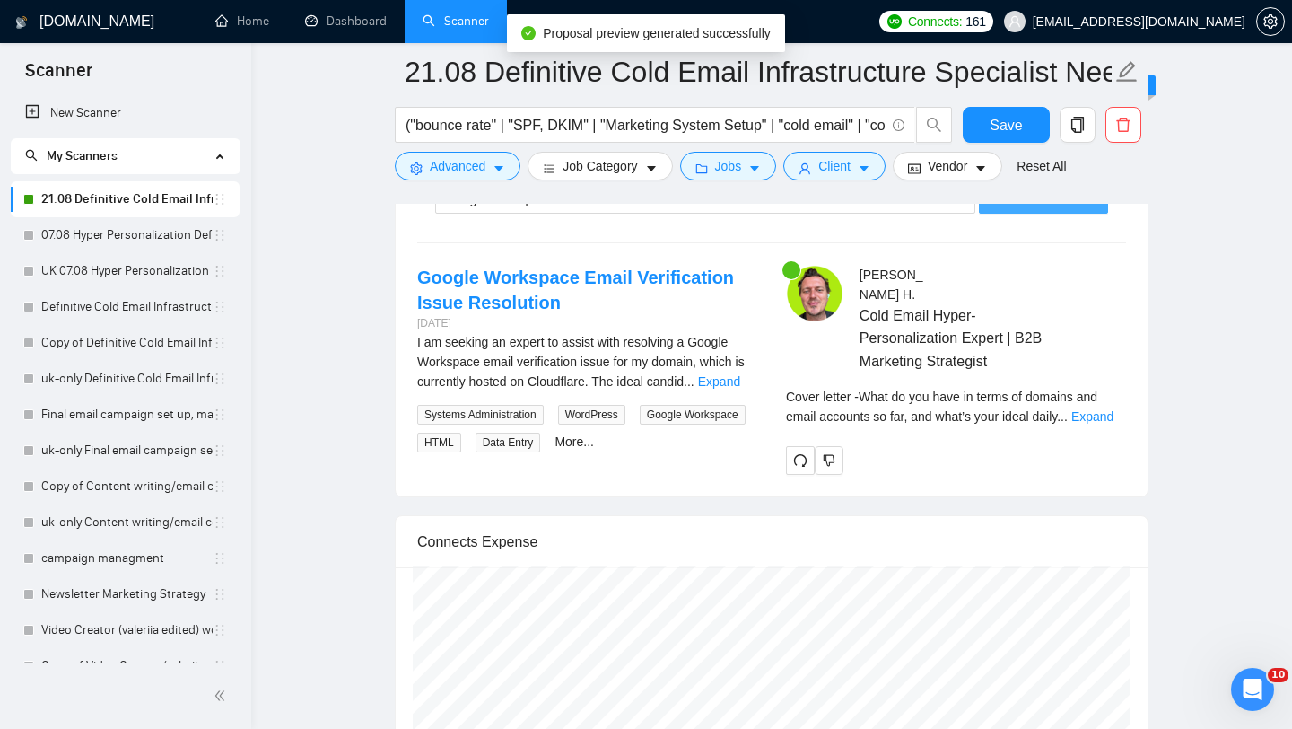
scroll to position [3524, 0]
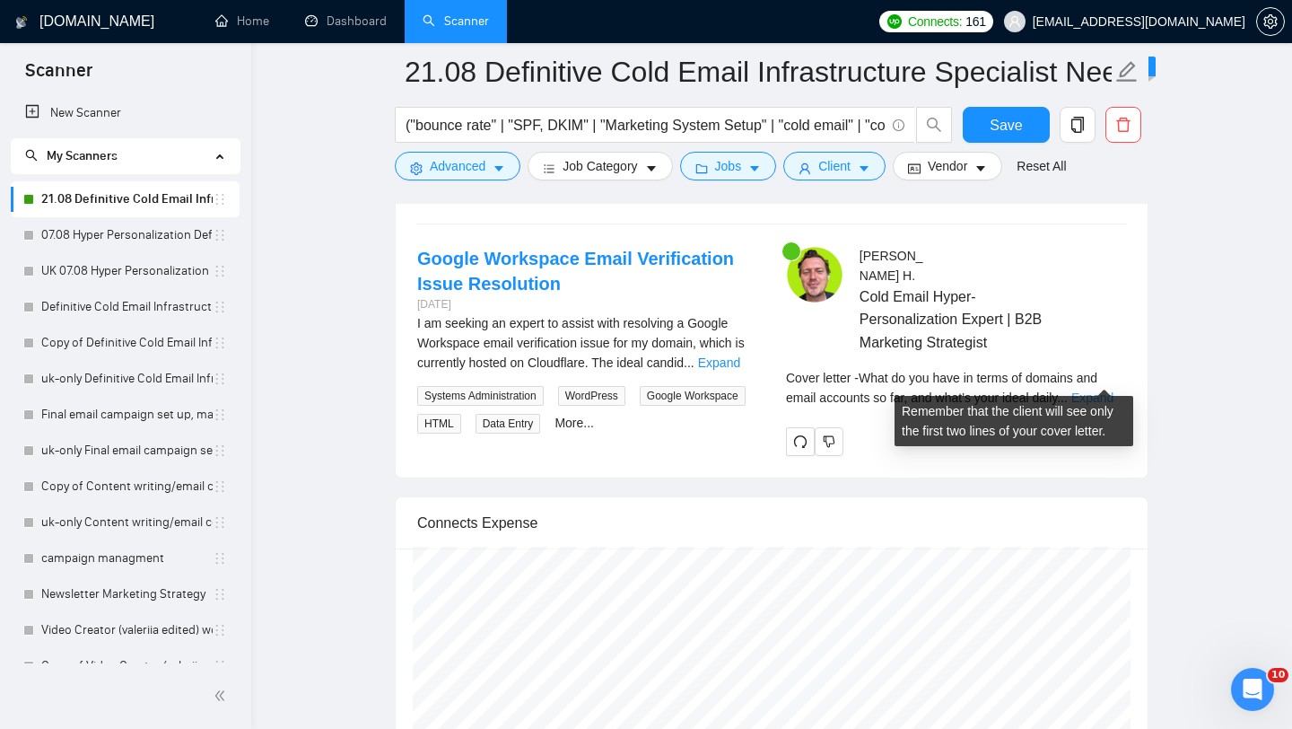
click at [1045, 390] on link "Expand" at bounding box center [1093, 397] width 42 height 14
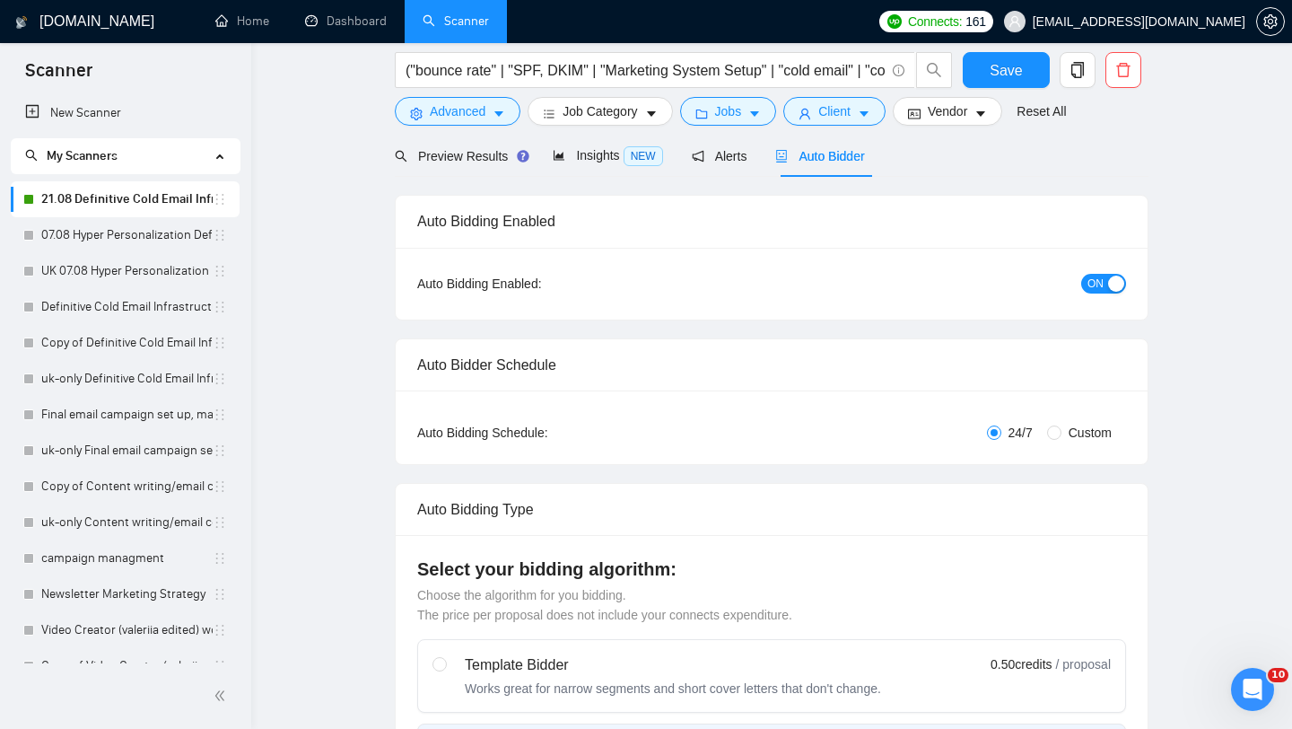
scroll to position [0, 0]
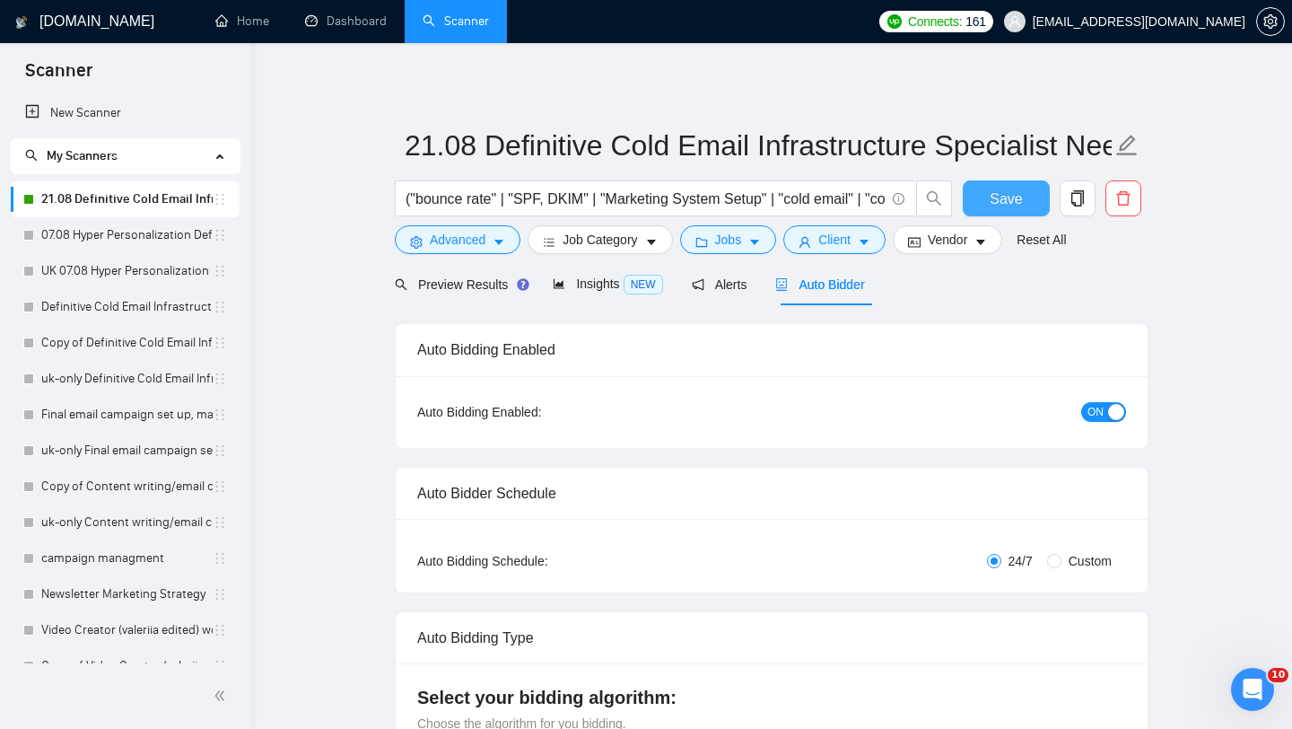
click at [1020, 209] on span "Save" at bounding box center [1006, 199] width 32 height 22
click at [240, 29] on link "Home" at bounding box center [242, 20] width 54 height 15
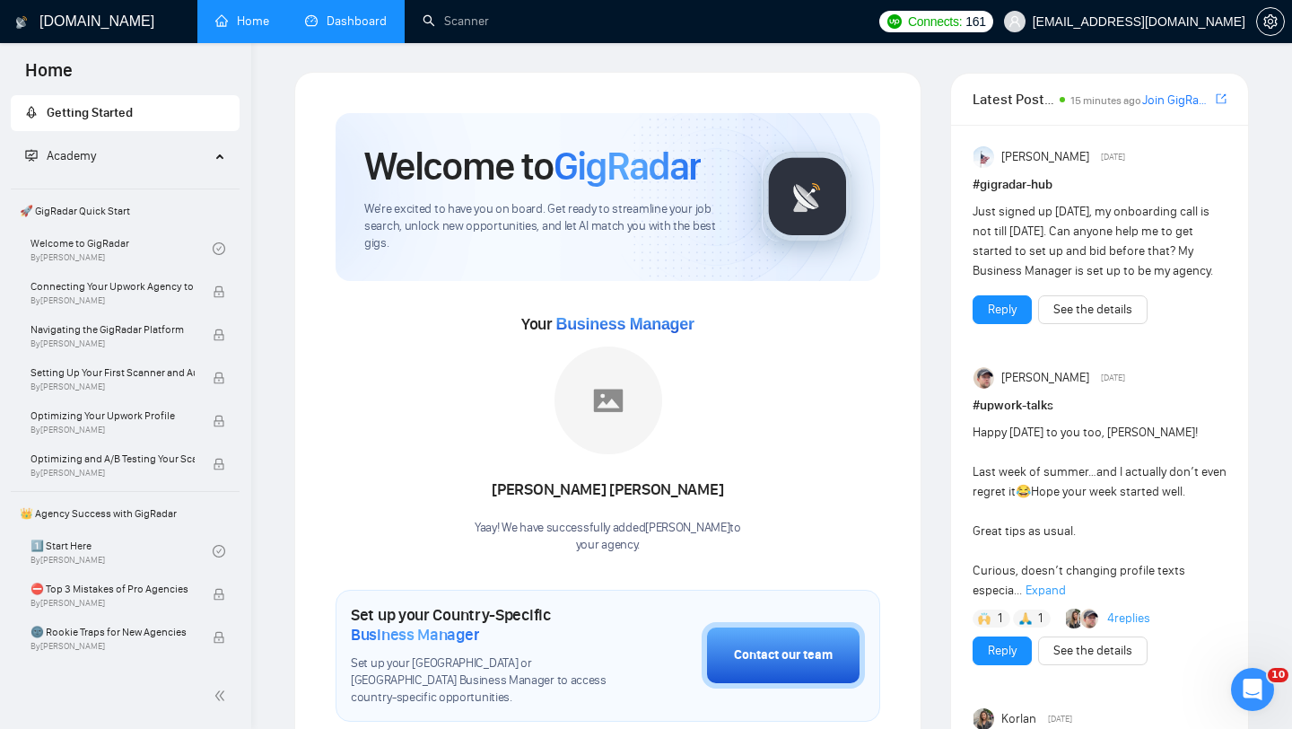
click at [346, 21] on link "Dashboard" at bounding box center [346, 20] width 82 height 15
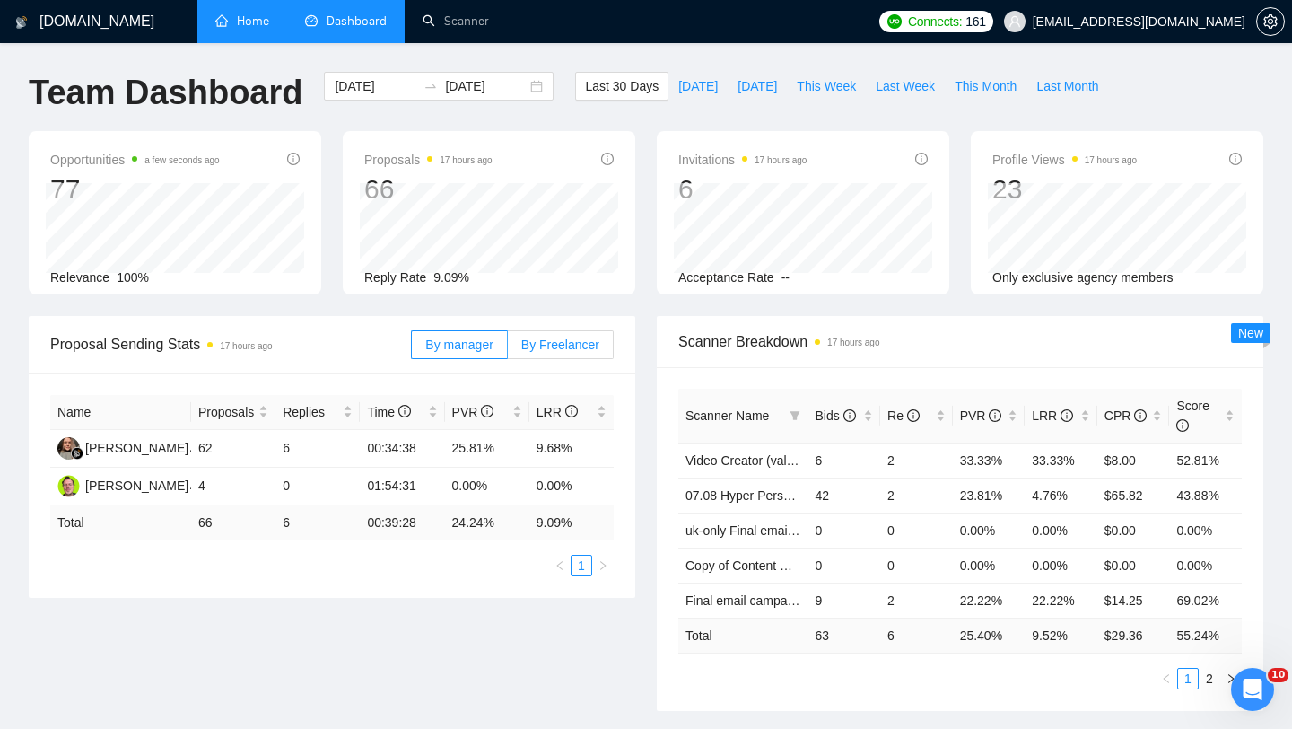
click at [530, 334] on label "By Freelancer" at bounding box center [561, 344] width 106 height 29
click at [508, 349] on input "By Freelancer" at bounding box center [508, 349] width 0 height 0
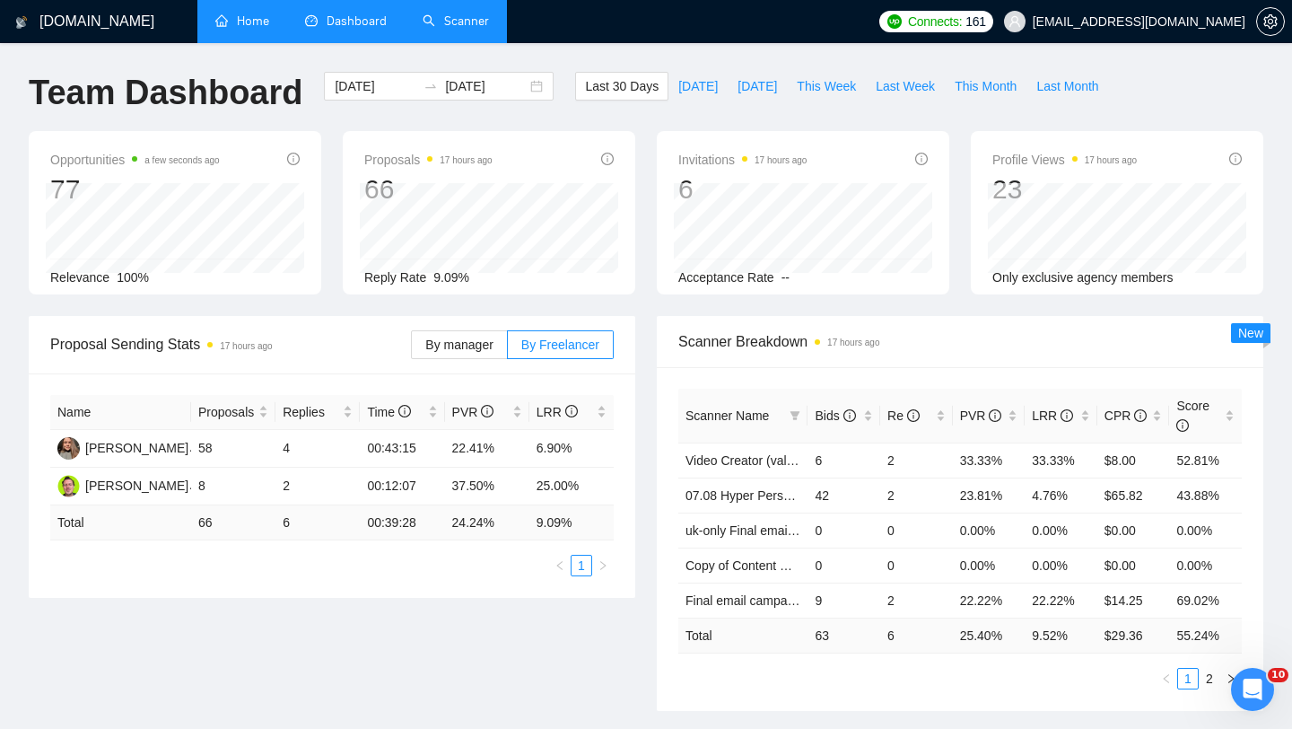
click at [457, 23] on link "Scanner" at bounding box center [456, 20] width 66 height 15
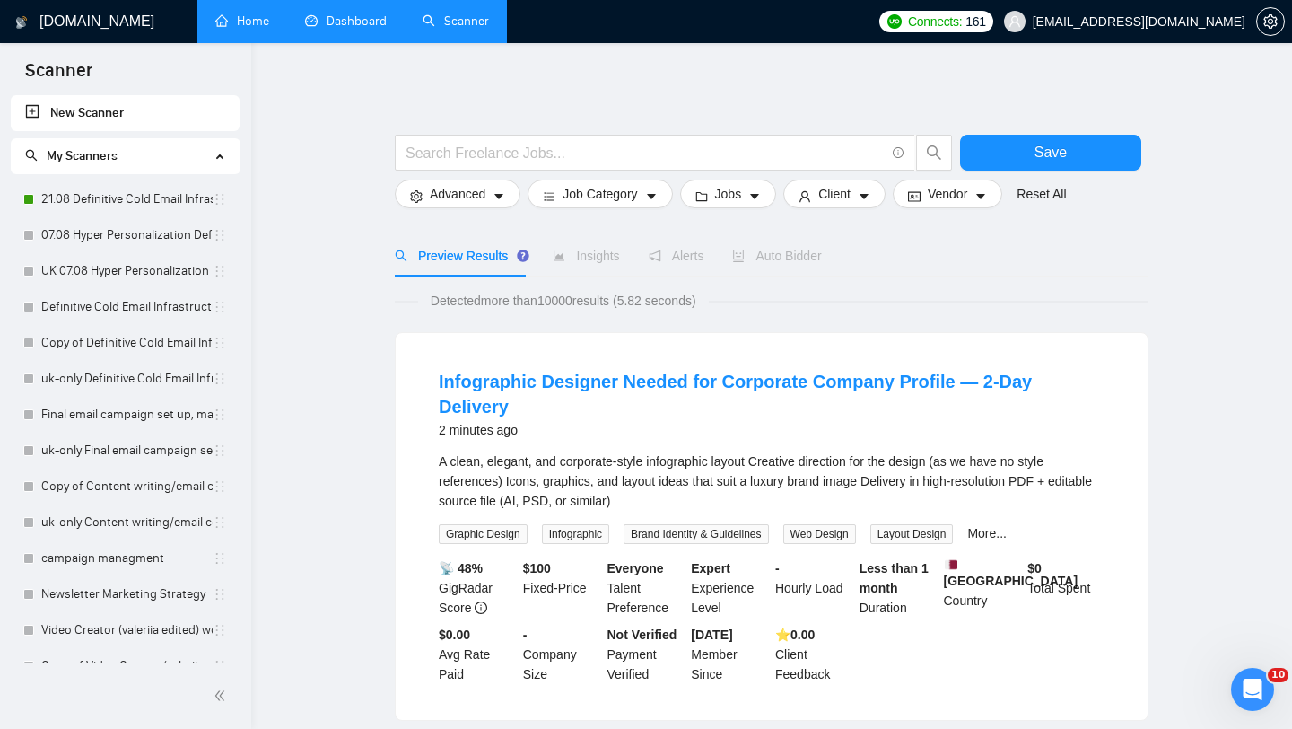
click at [767, 264] on div "Auto Bidder" at bounding box center [776, 256] width 89 height 20
click at [786, 258] on span "Auto Bidder" at bounding box center [776, 256] width 89 height 14
click at [115, 197] on link "21.08 Definitive Cold Email Infrastructure Specialist Needed" at bounding box center [126, 199] width 171 height 36
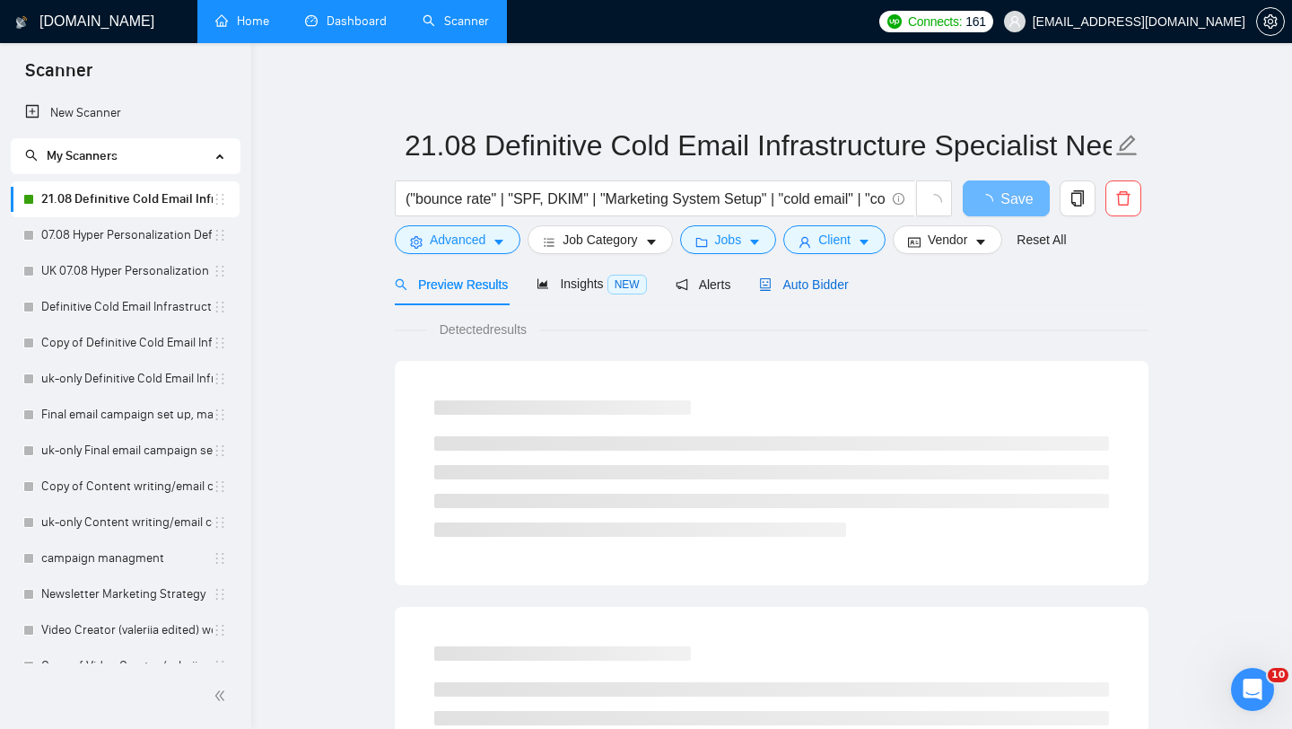
click at [836, 286] on span "Auto Bidder" at bounding box center [803, 284] width 89 height 14
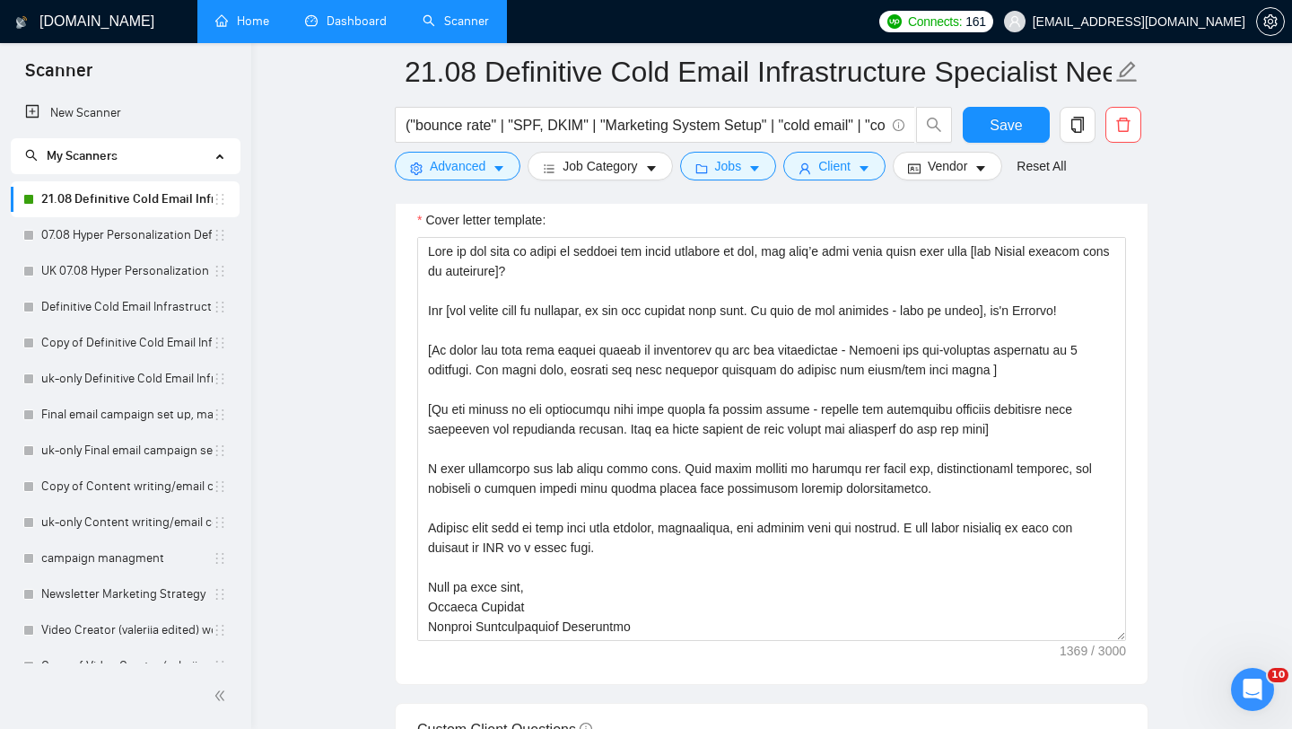
scroll to position [1995, 0]
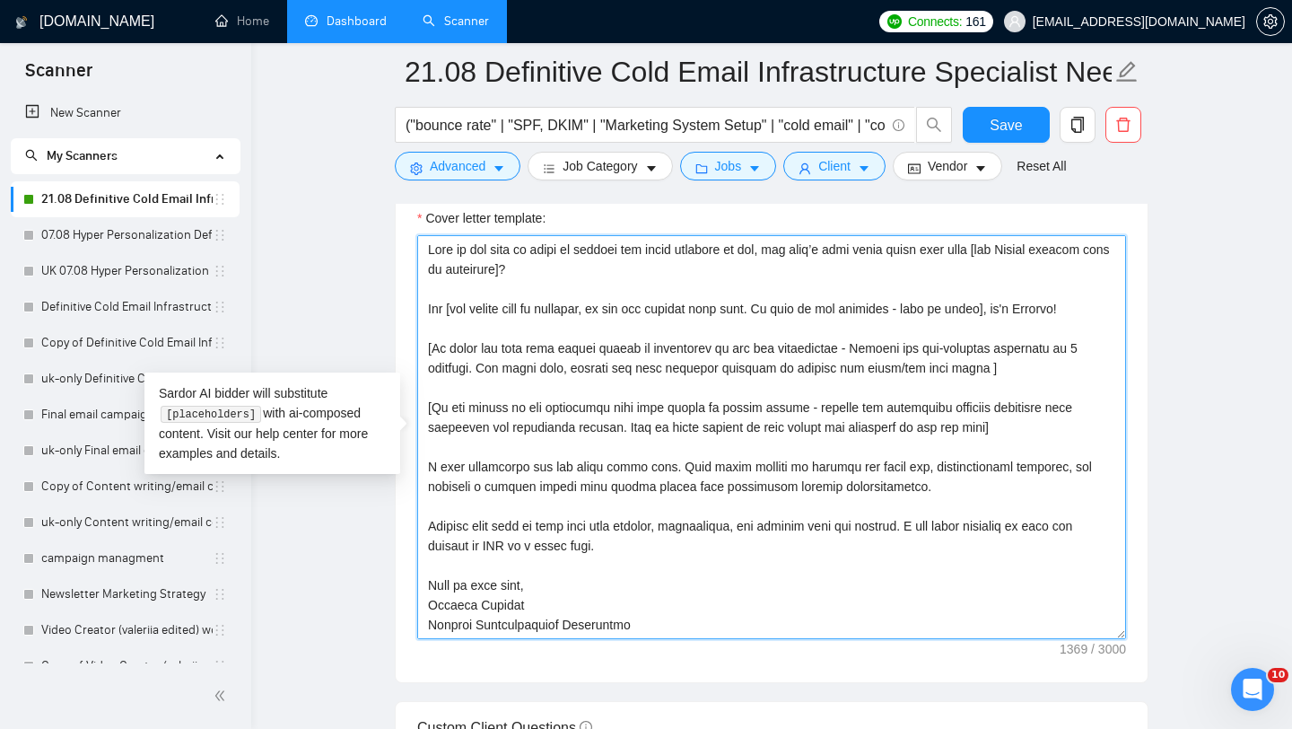
drag, startPoint x: 427, startPoint y: 248, endPoint x: 630, endPoint y: 619, distance: 423.3
click at [630, 619] on textarea "Cover letter template:" at bounding box center [771, 437] width 709 height 404
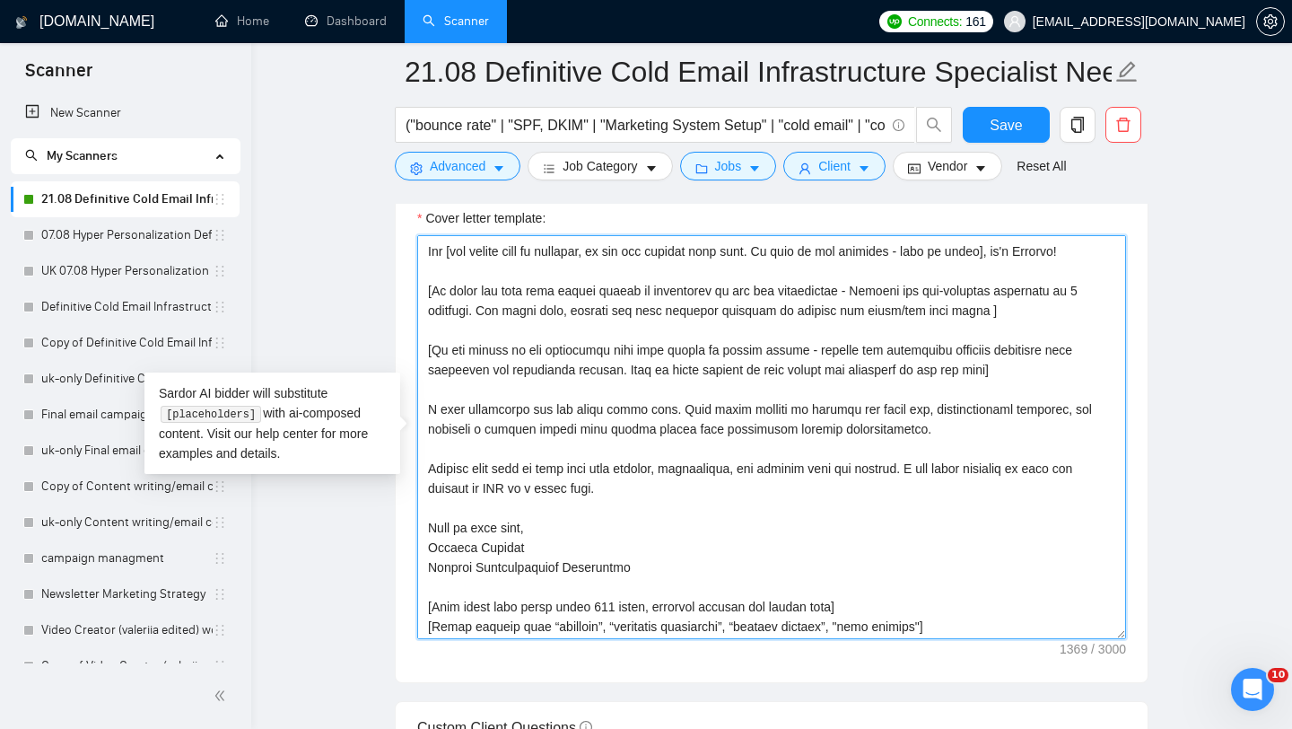
scroll to position [99, 0]
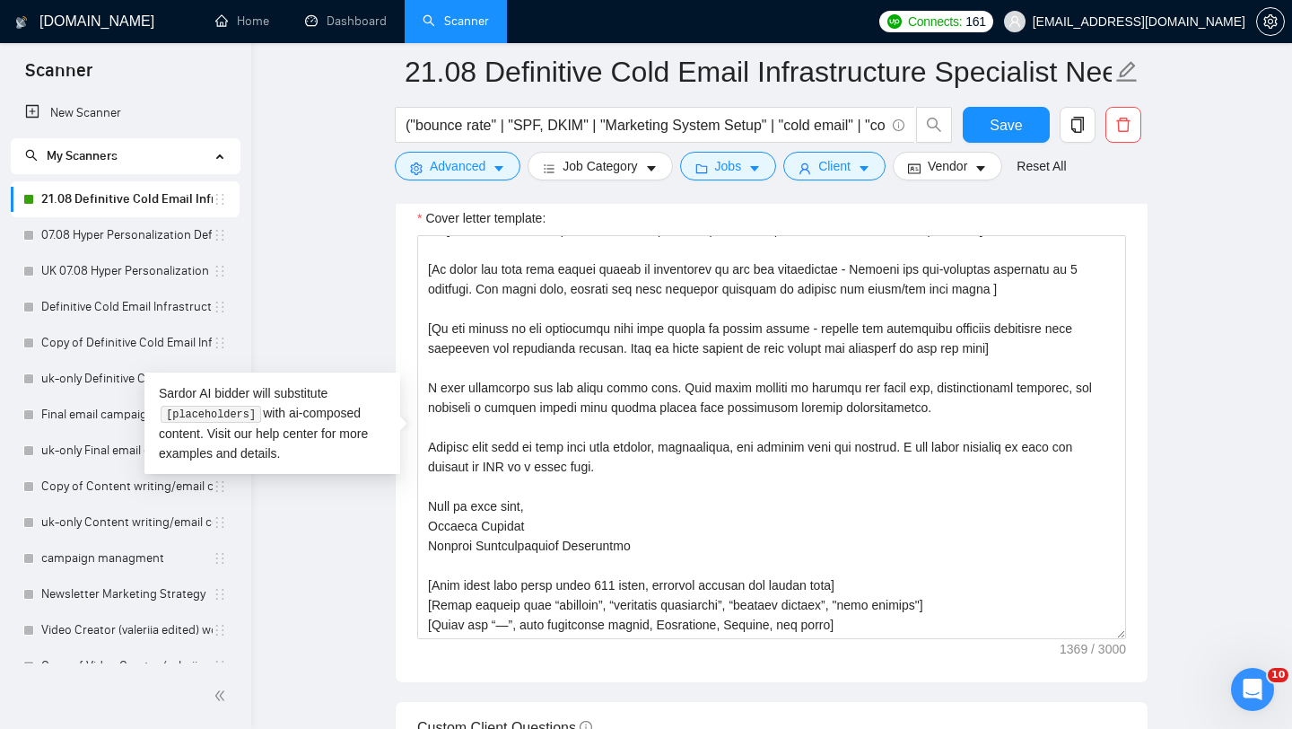
click at [351, 334] on main "21.08 Definitive Cold Email Infrastructure Specialist Needed Save Advanced Job …" at bounding box center [772, 508] width 984 height 4862
